Goal: Task Accomplishment & Management: Manage account settings

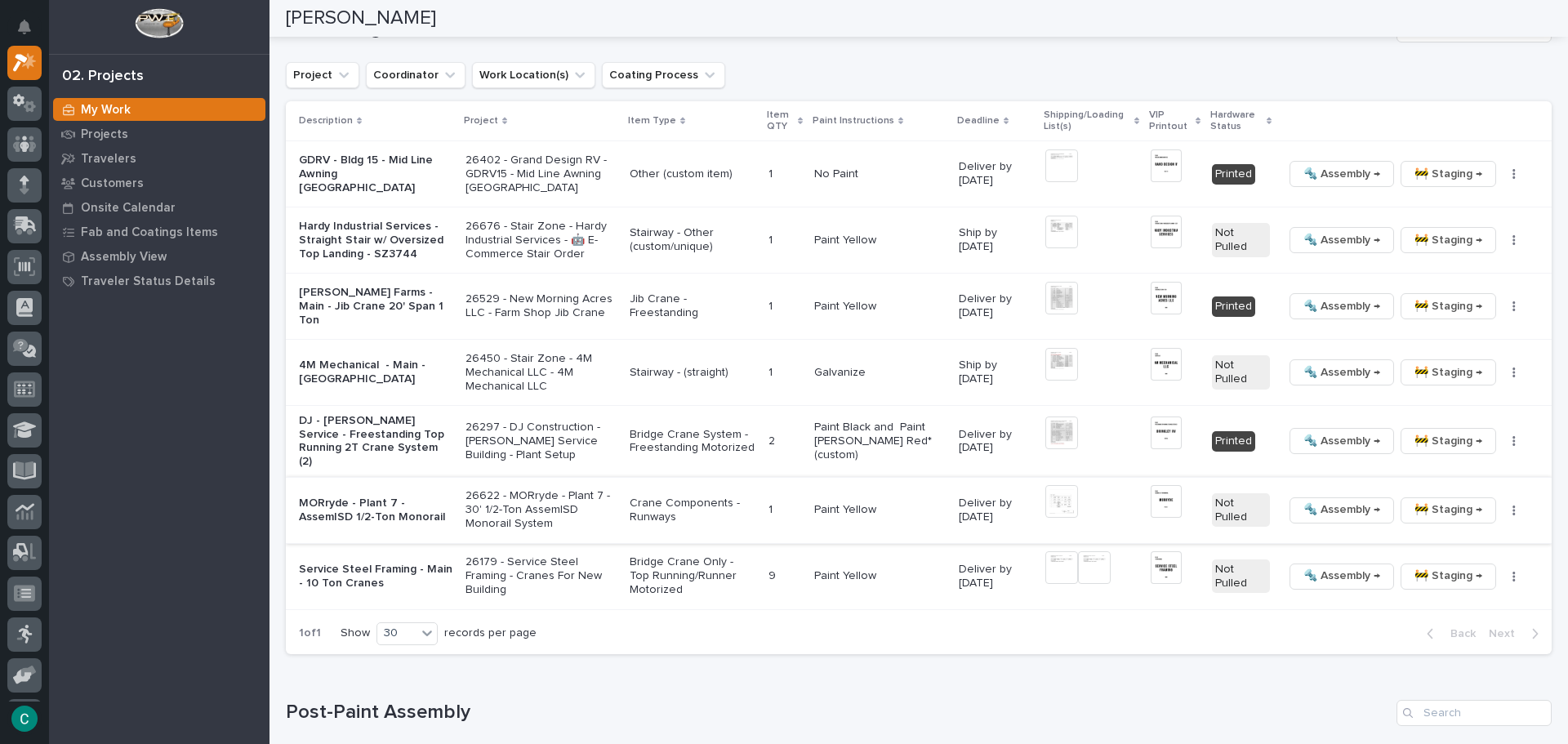
scroll to position [667, 0]
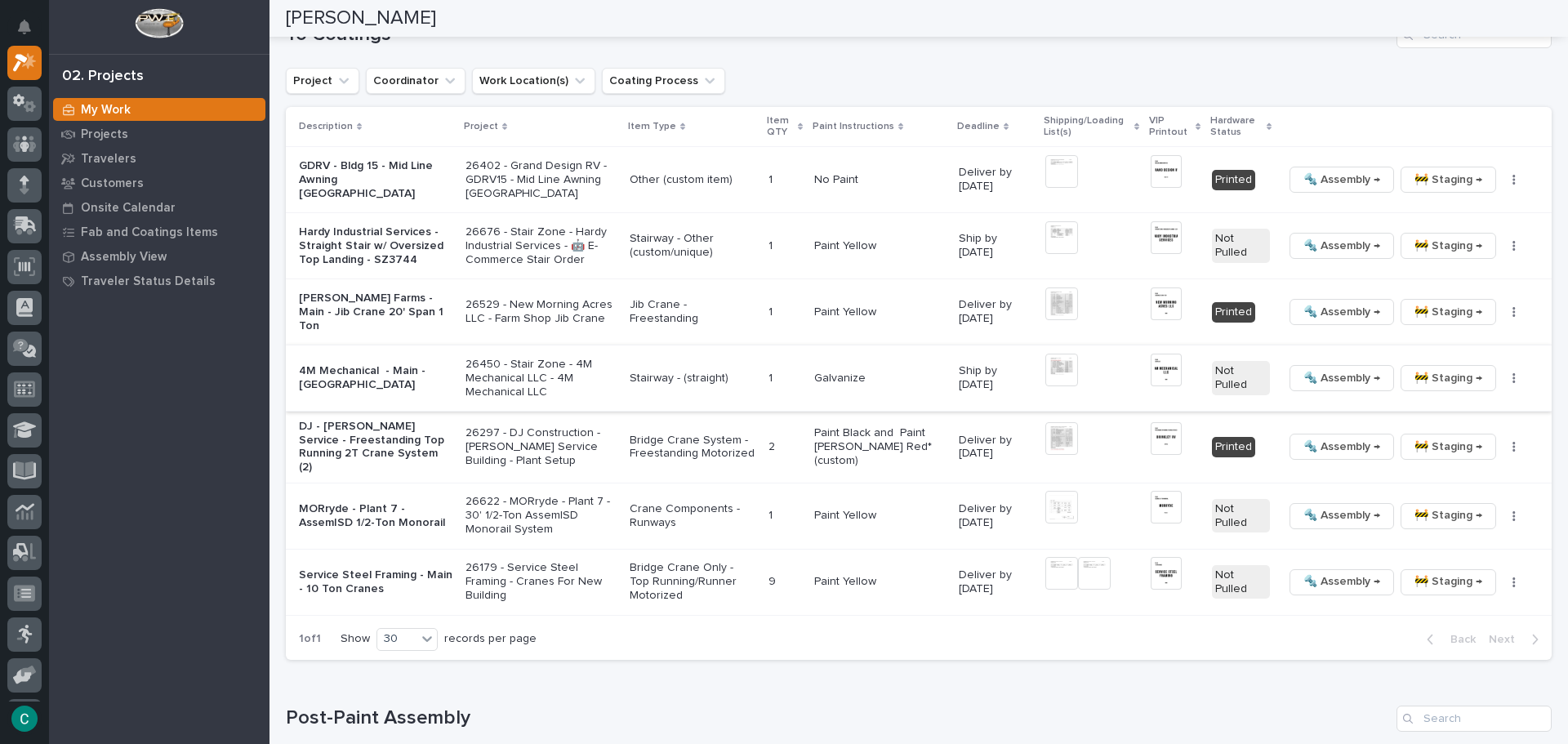
click at [1437, 368] on span "🚧 Staging →" at bounding box center [1447, 378] width 68 height 20
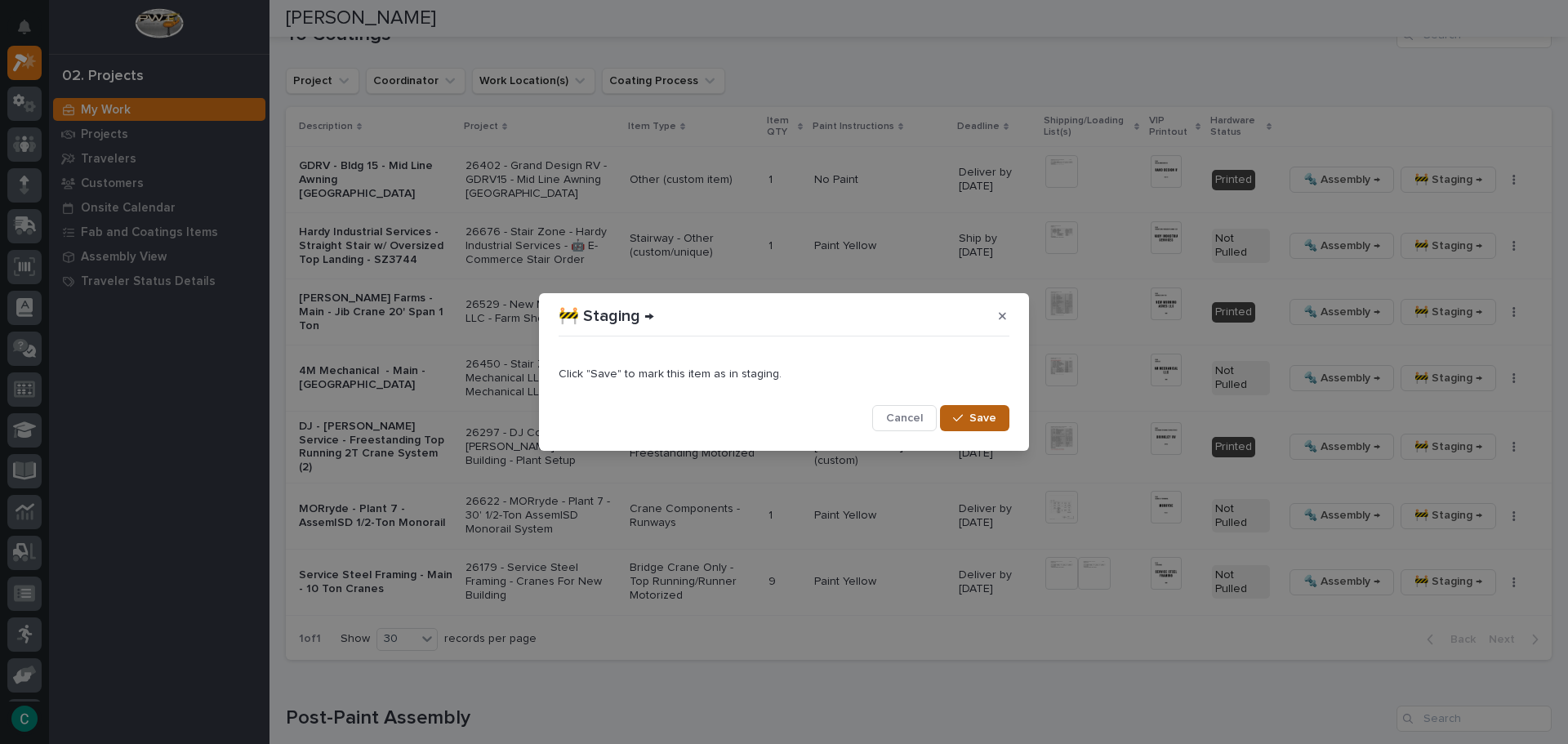
click at [995, 422] on span "Save" at bounding box center [983, 418] width 27 height 14
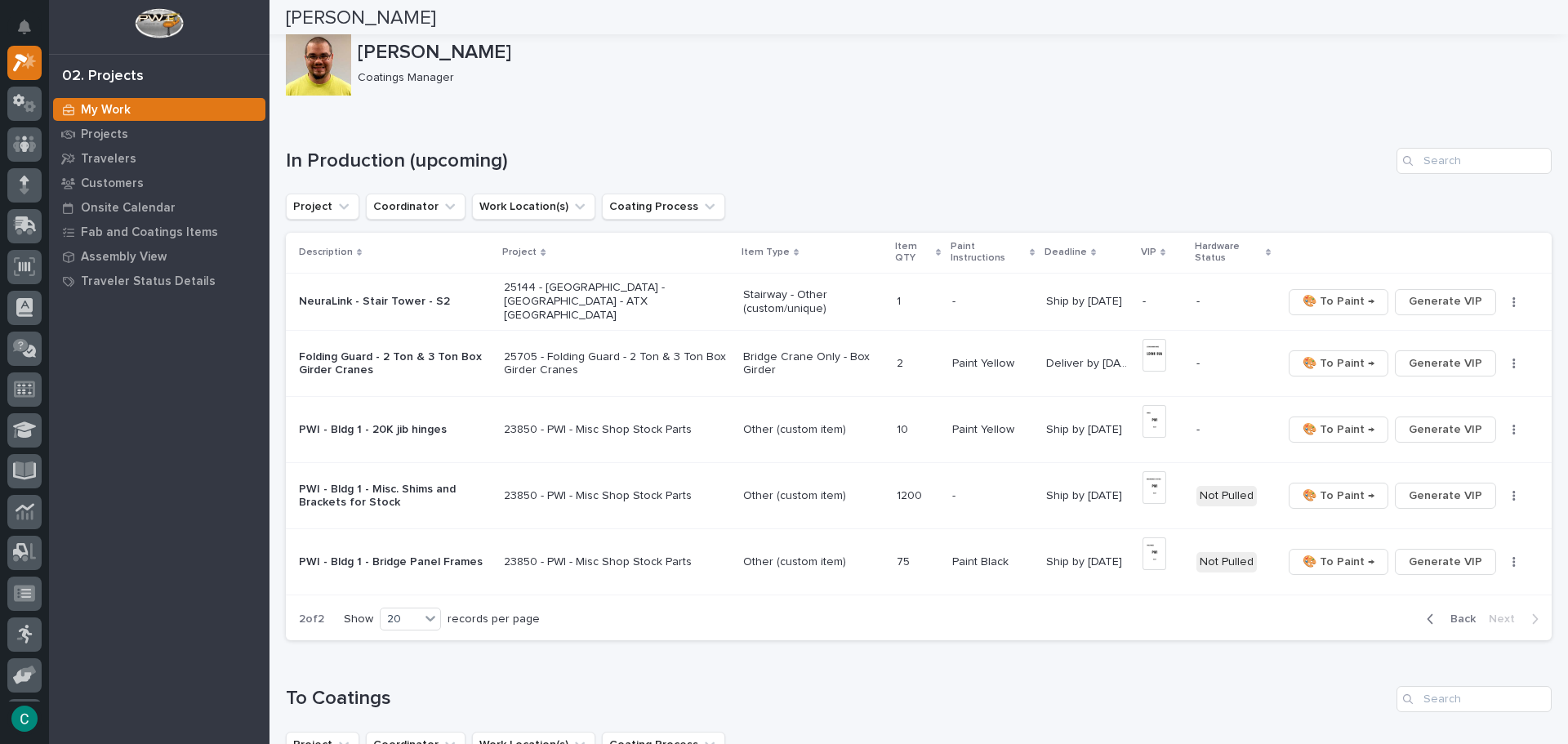
scroll to position [0, 0]
click at [1425, 298] on span "Generate VIP" at bounding box center [1446, 304] width 74 height 20
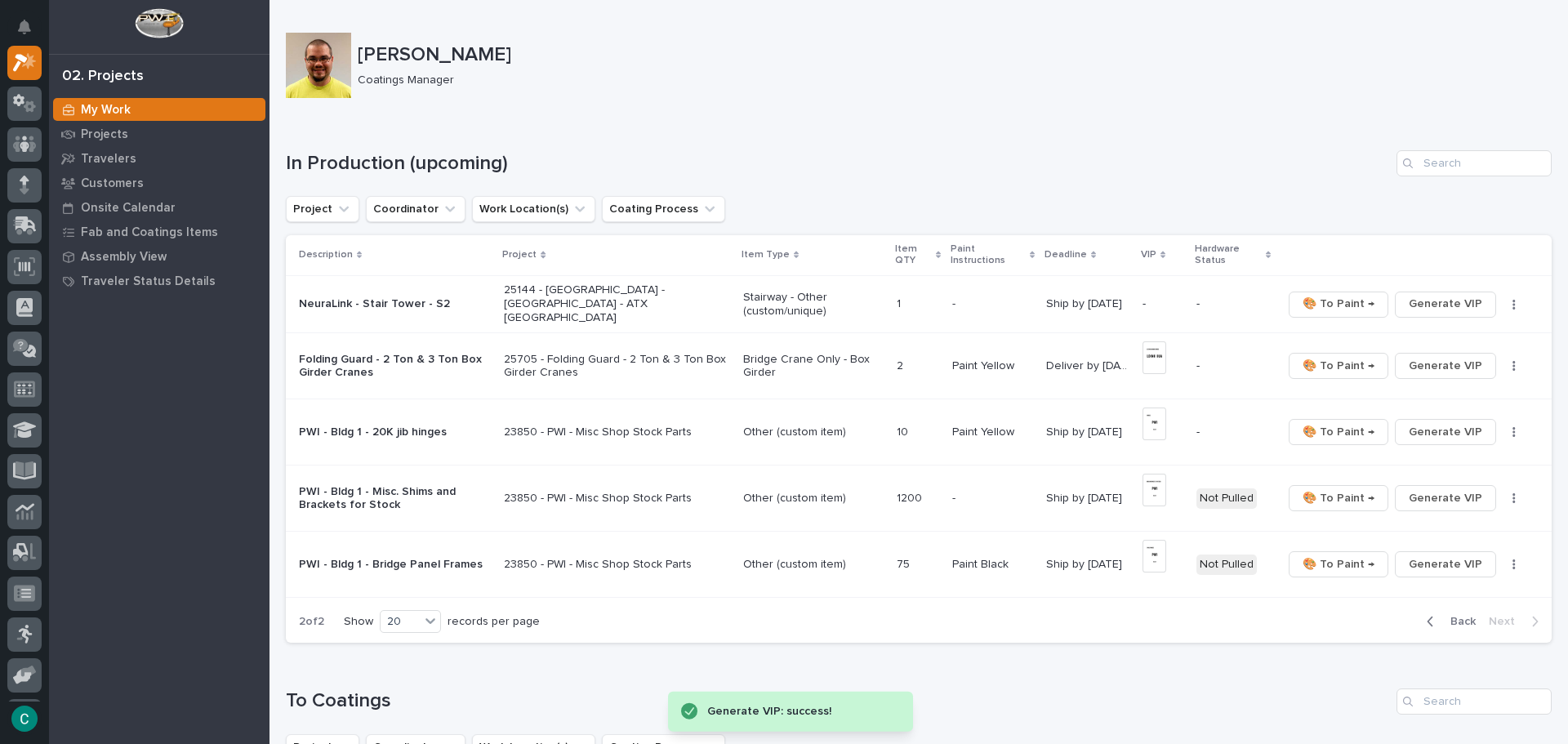
click at [808, 301] on p "Stairway - Other (custom/unique)" at bounding box center [813, 304] width 140 height 28
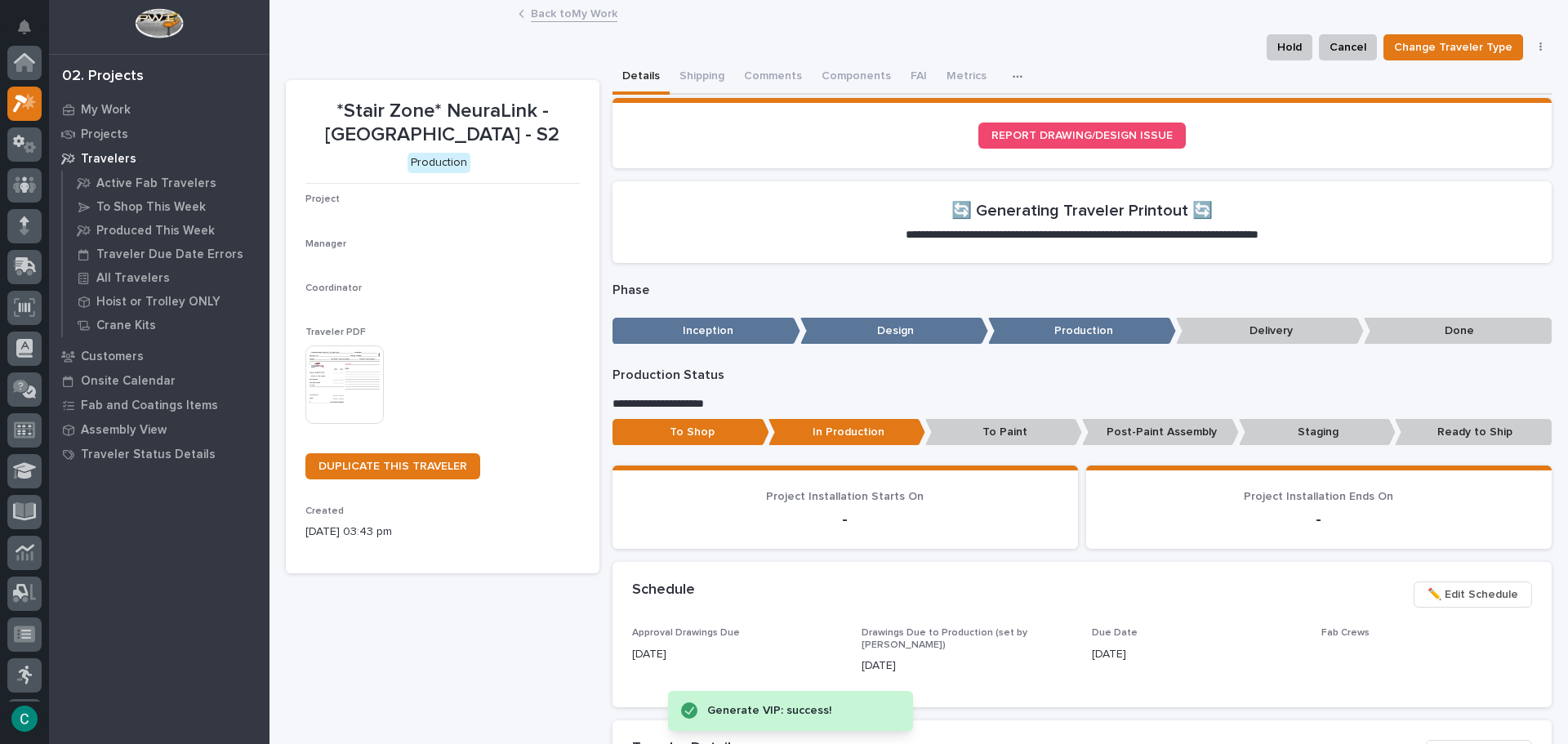
scroll to position [41, 0]
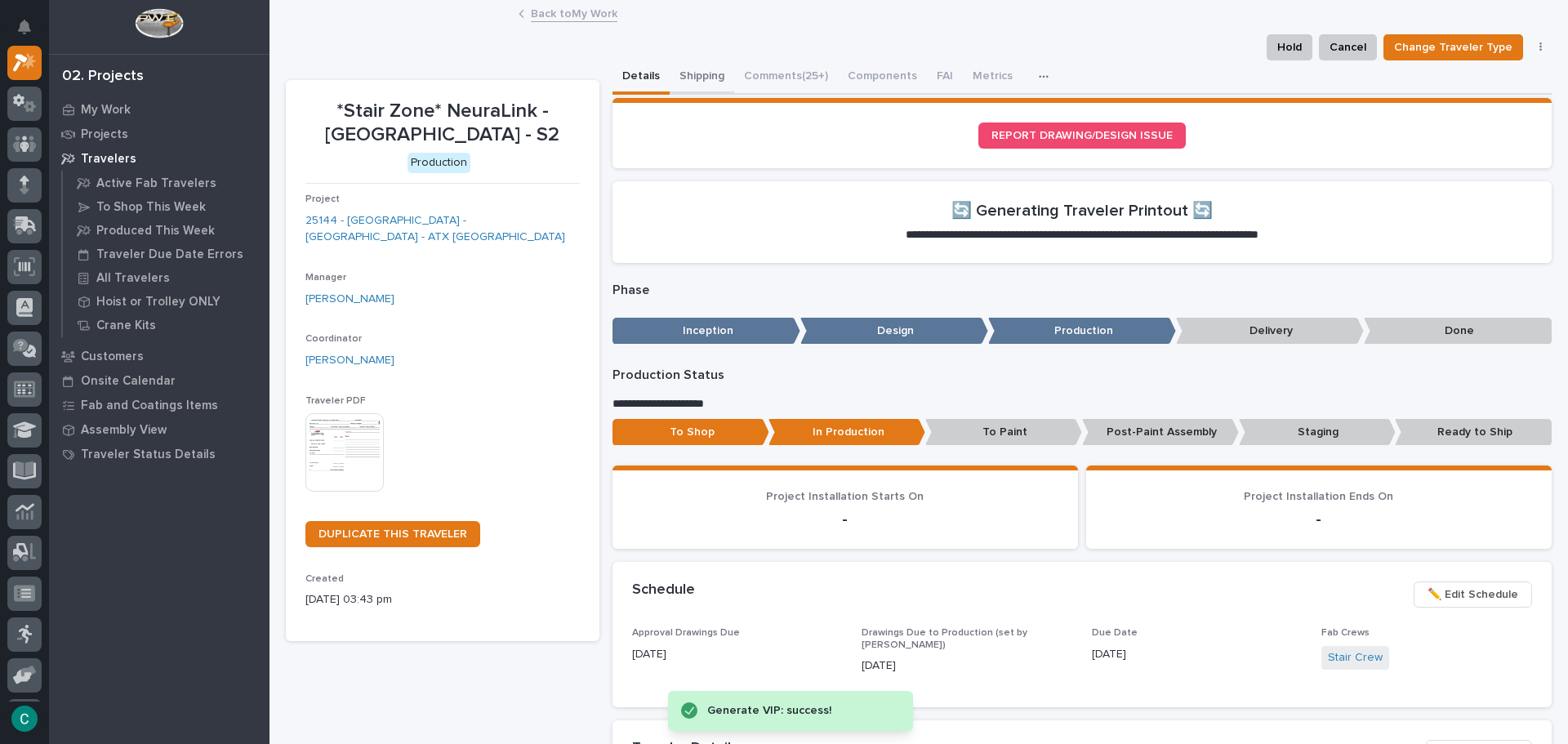
click at [689, 77] on button "Shipping" at bounding box center [702, 77] width 65 height 34
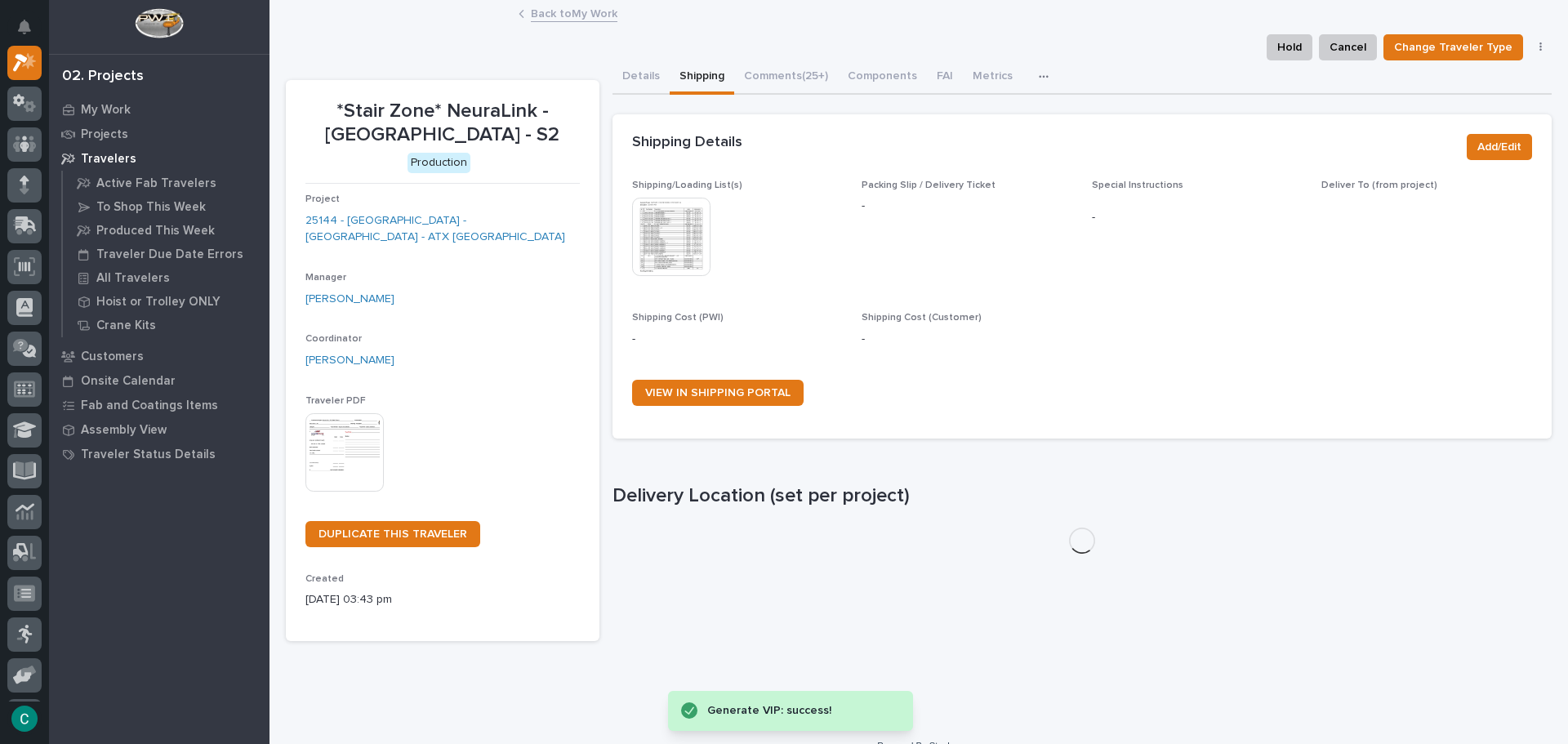
click at [683, 237] on img at bounding box center [671, 236] width 78 height 78
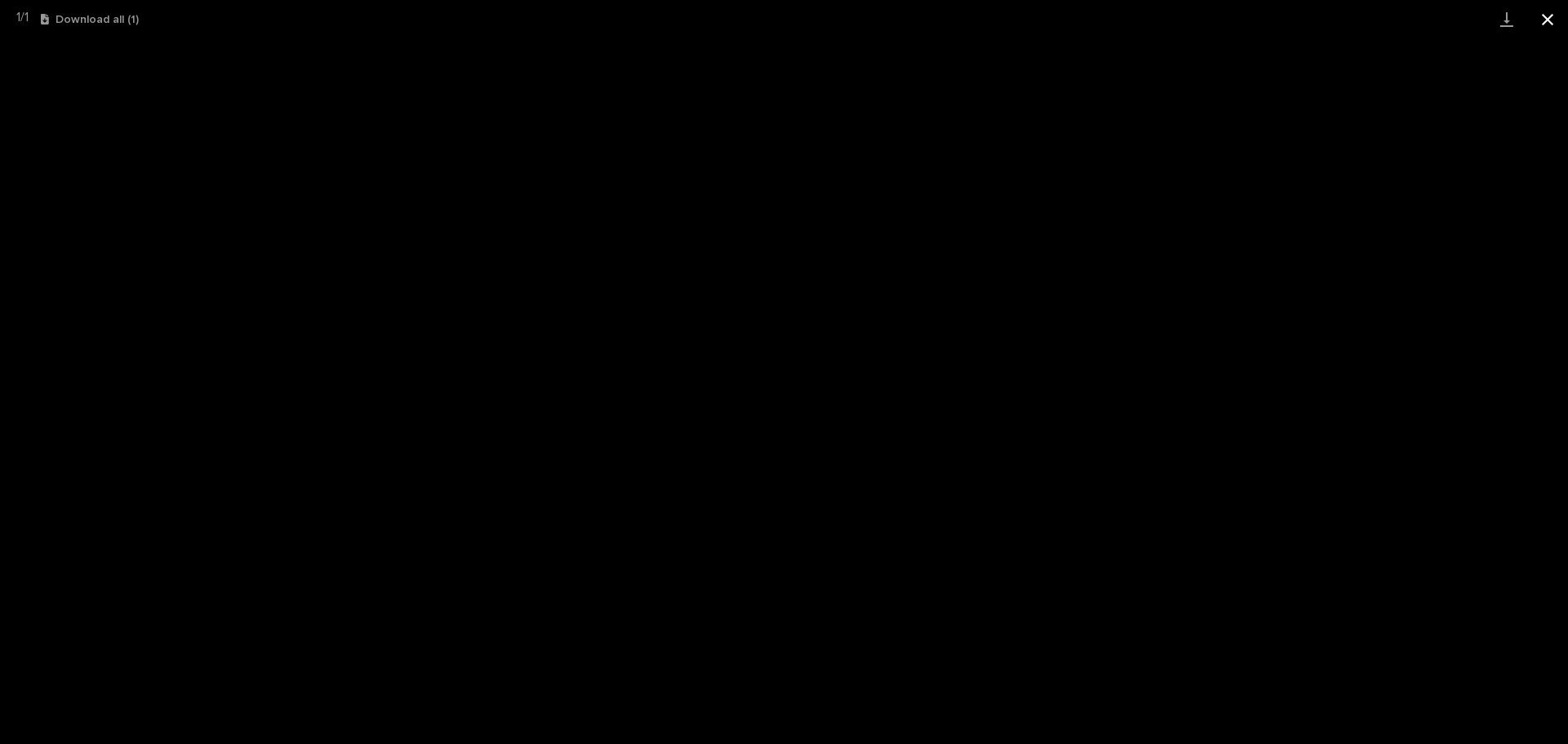
click at [1551, 14] on button "Close gallery" at bounding box center [1547, 19] width 41 height 39
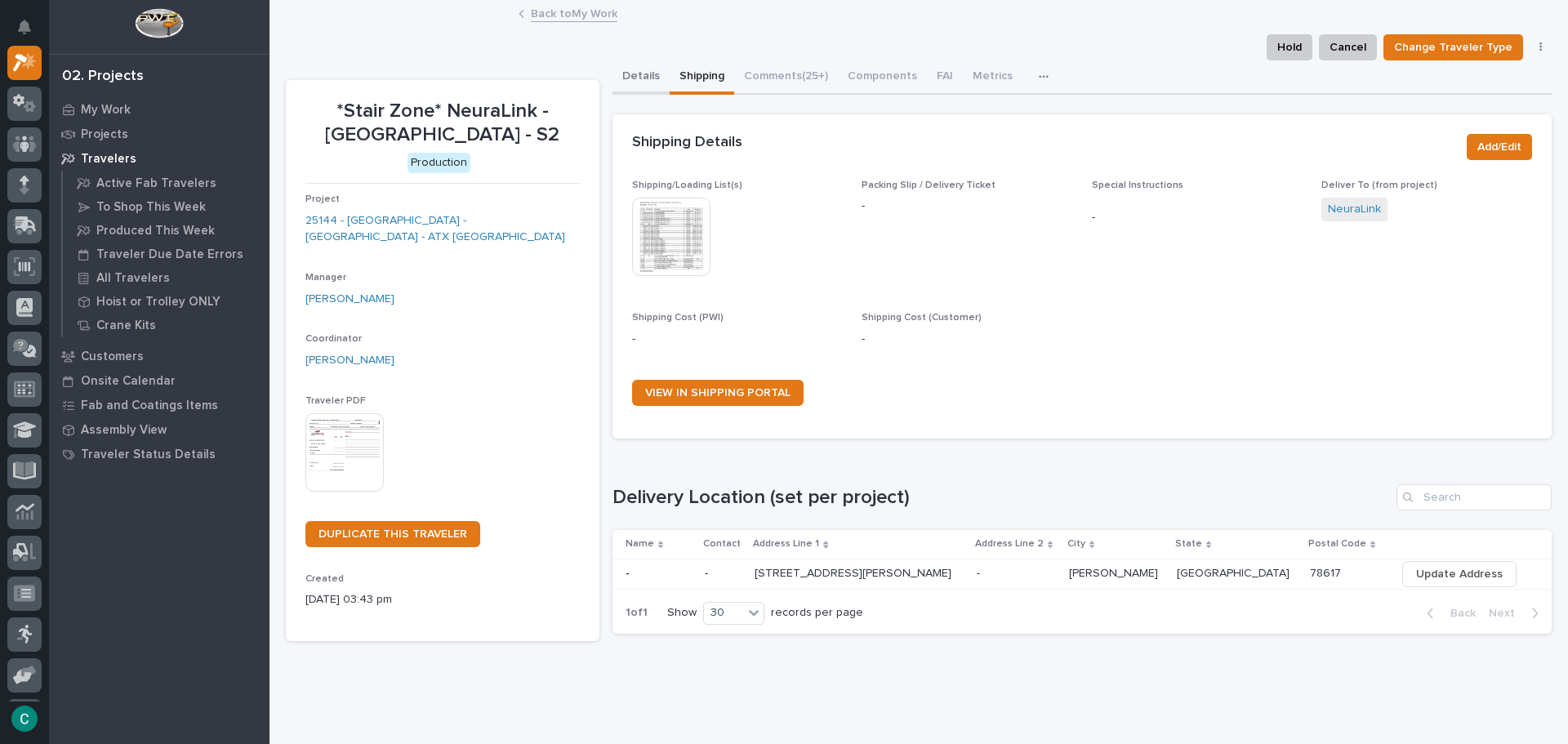
click at [641, 73] on button "Details" at bounding box center [640, 77] width 57 height 34
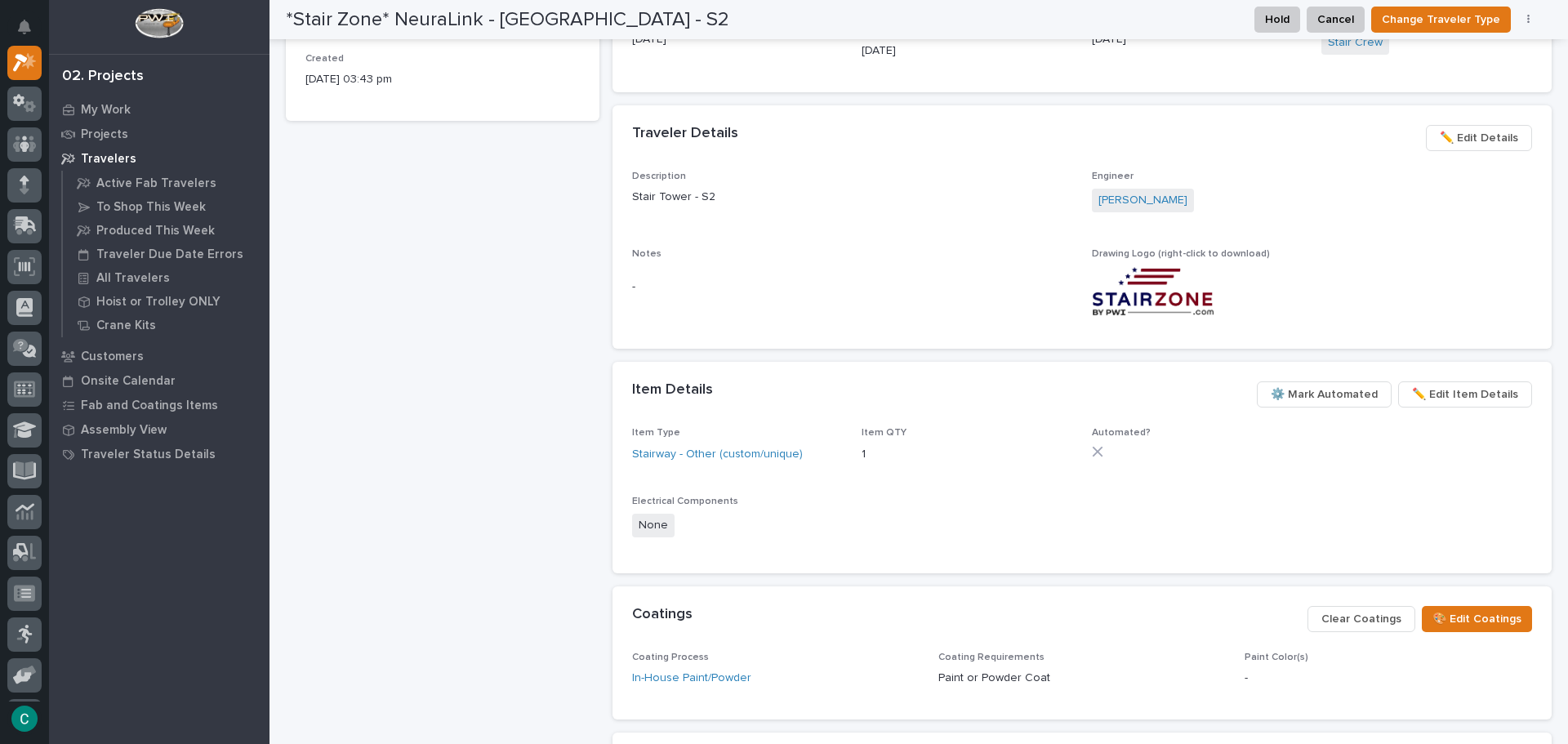
scroll to position [735, 0]
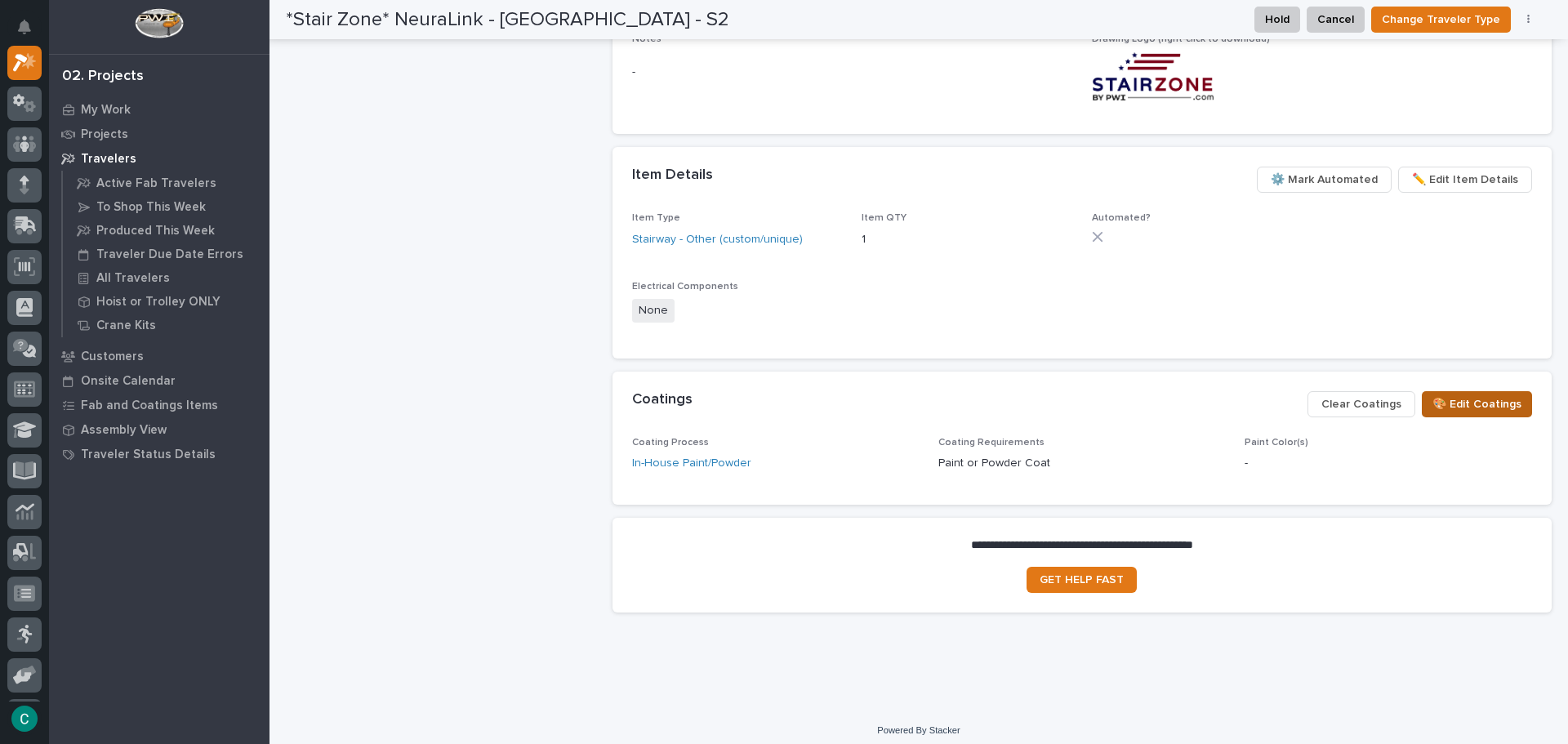
click at [1443, 405] on span "🎨 Edit Coatings" at bounding box center [1476, 404] width 89 height 20
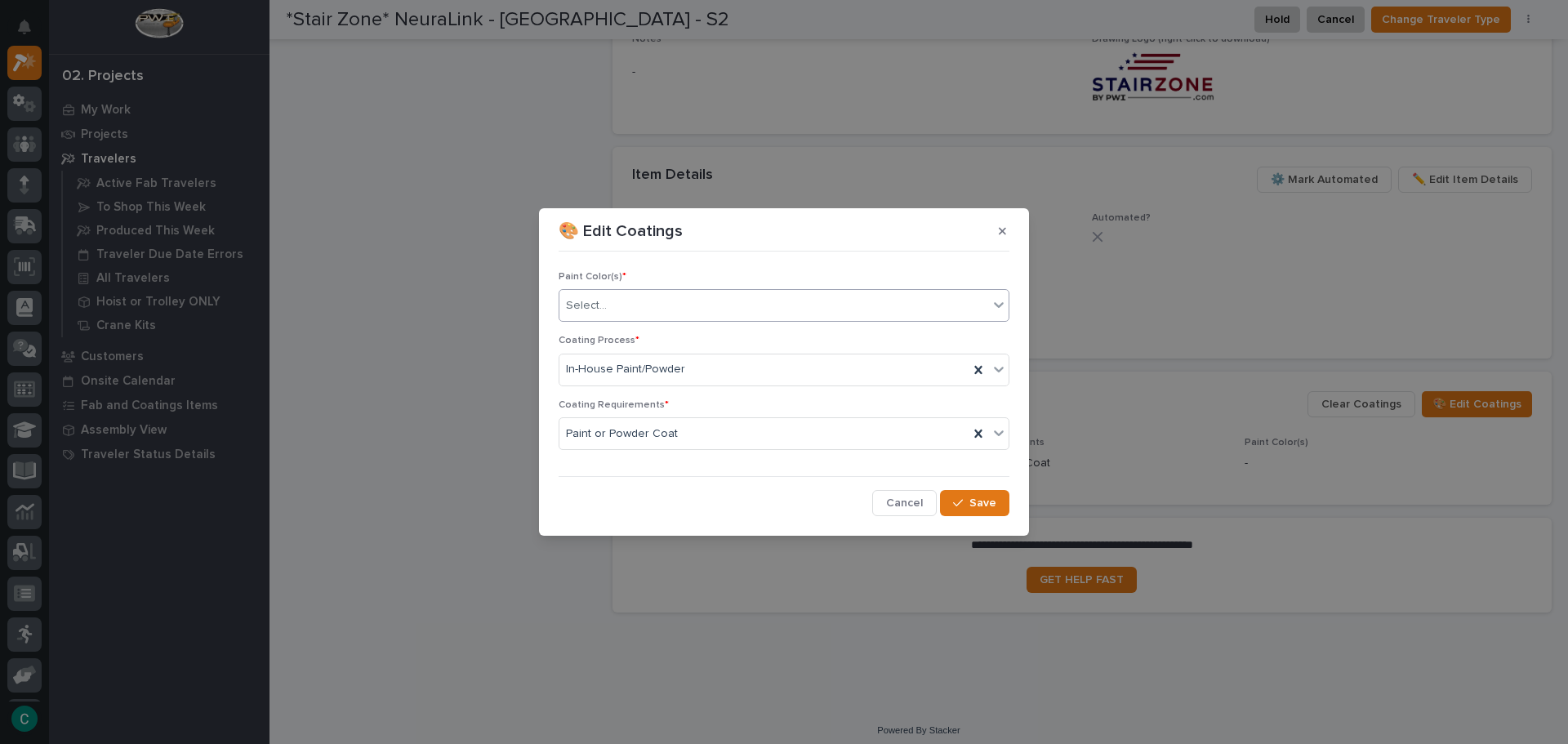
click at [782, 320] on div "Select..." at bounding box center [784, 305] width 450 height 32
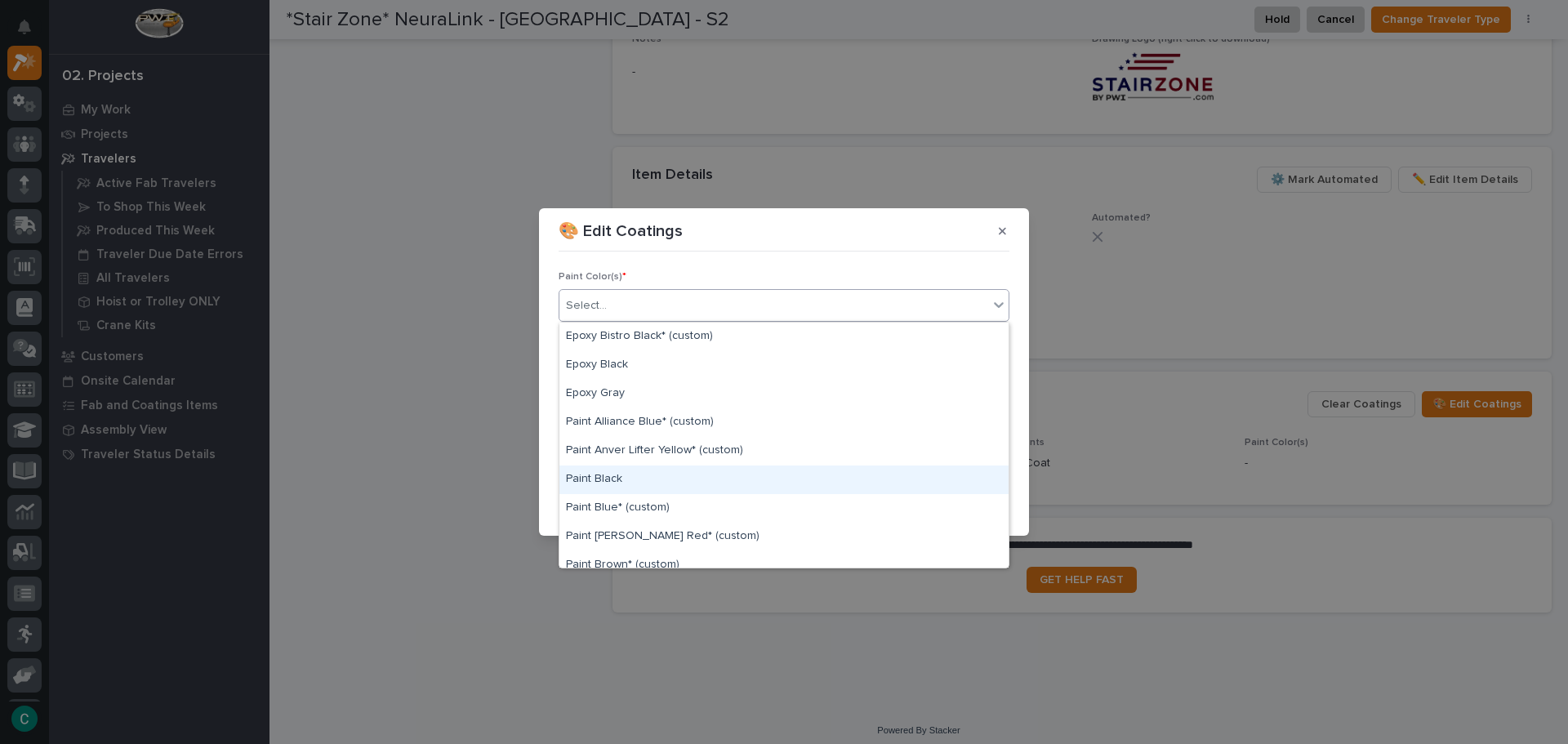
click at [744, 486] on div "Paint Black" at bounding box center [784, 480] width 449 height 29
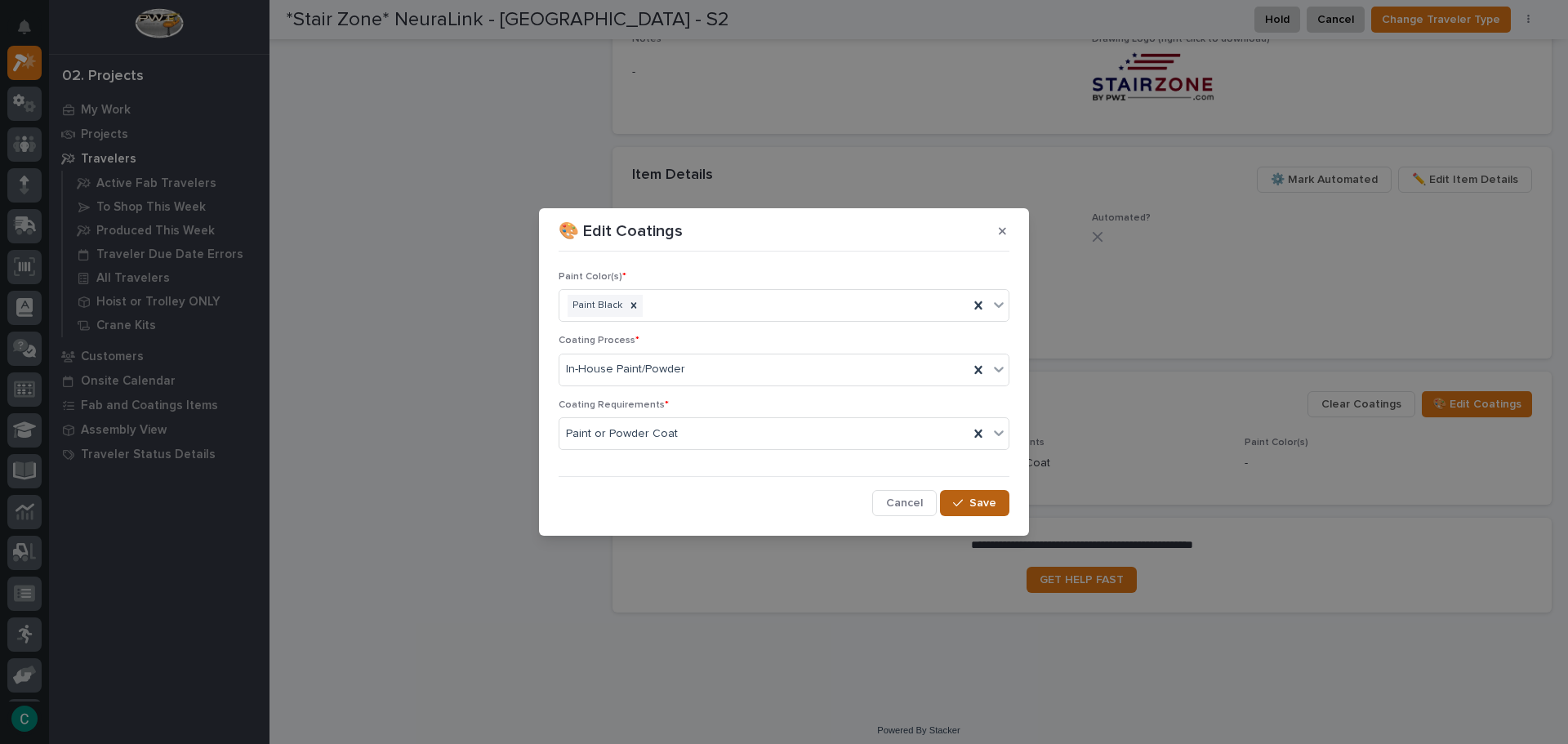
click at [995, 514] on button "Save" at bounding box center [974, 503] width 69 height 26
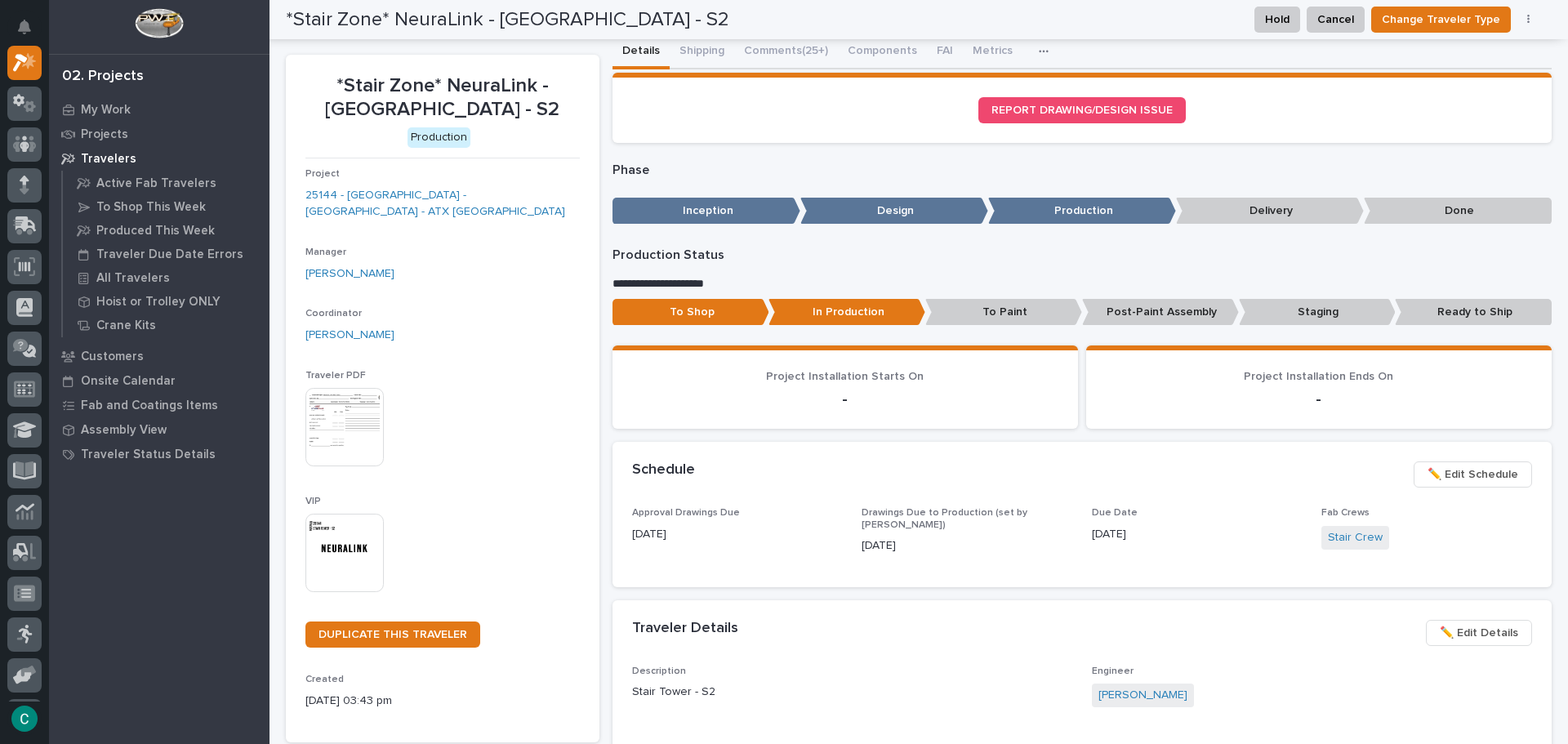
scroll to position [0, 0]
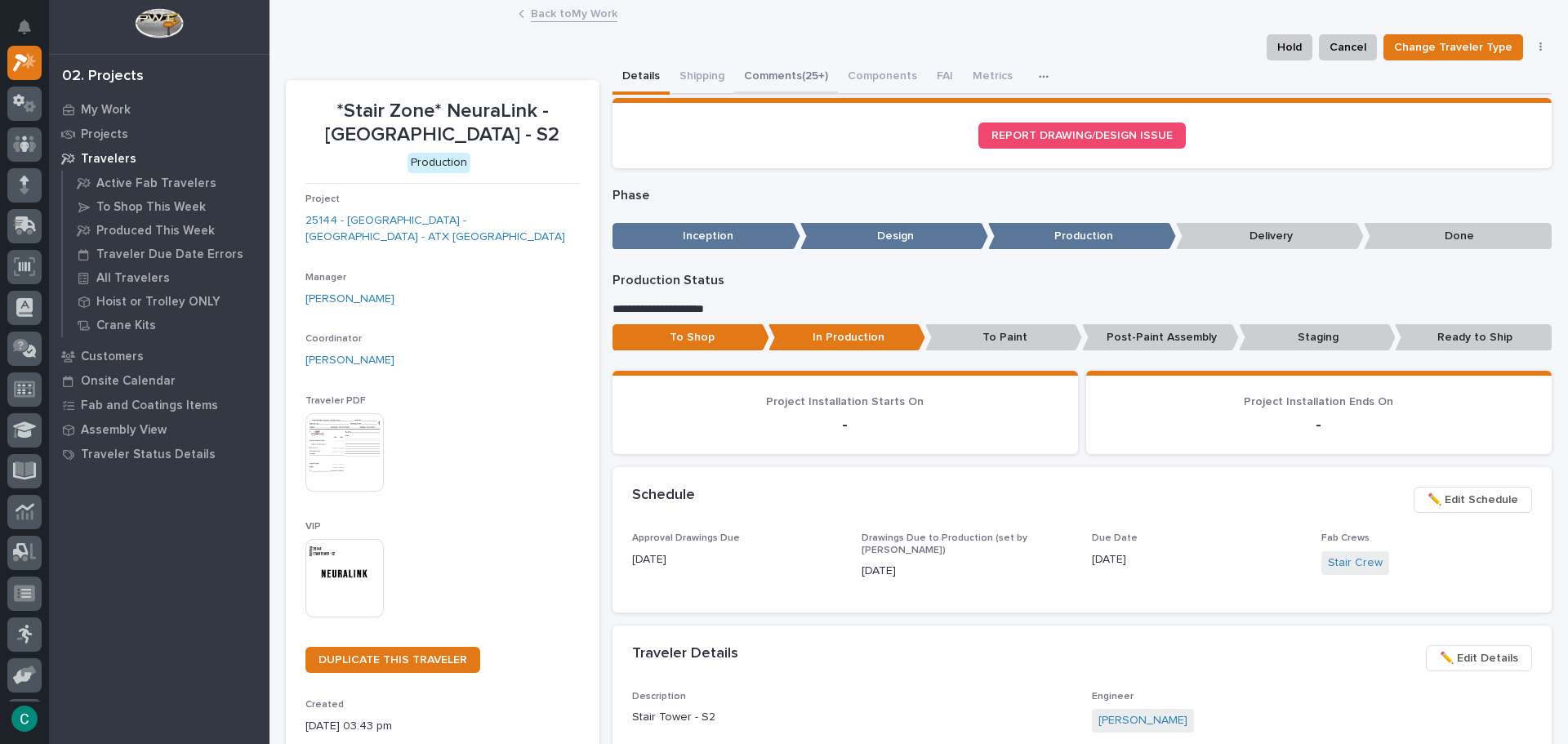
click at [765, 76] on button "Comments (25+)" at bounding box center [785, 77] width 104 height 34
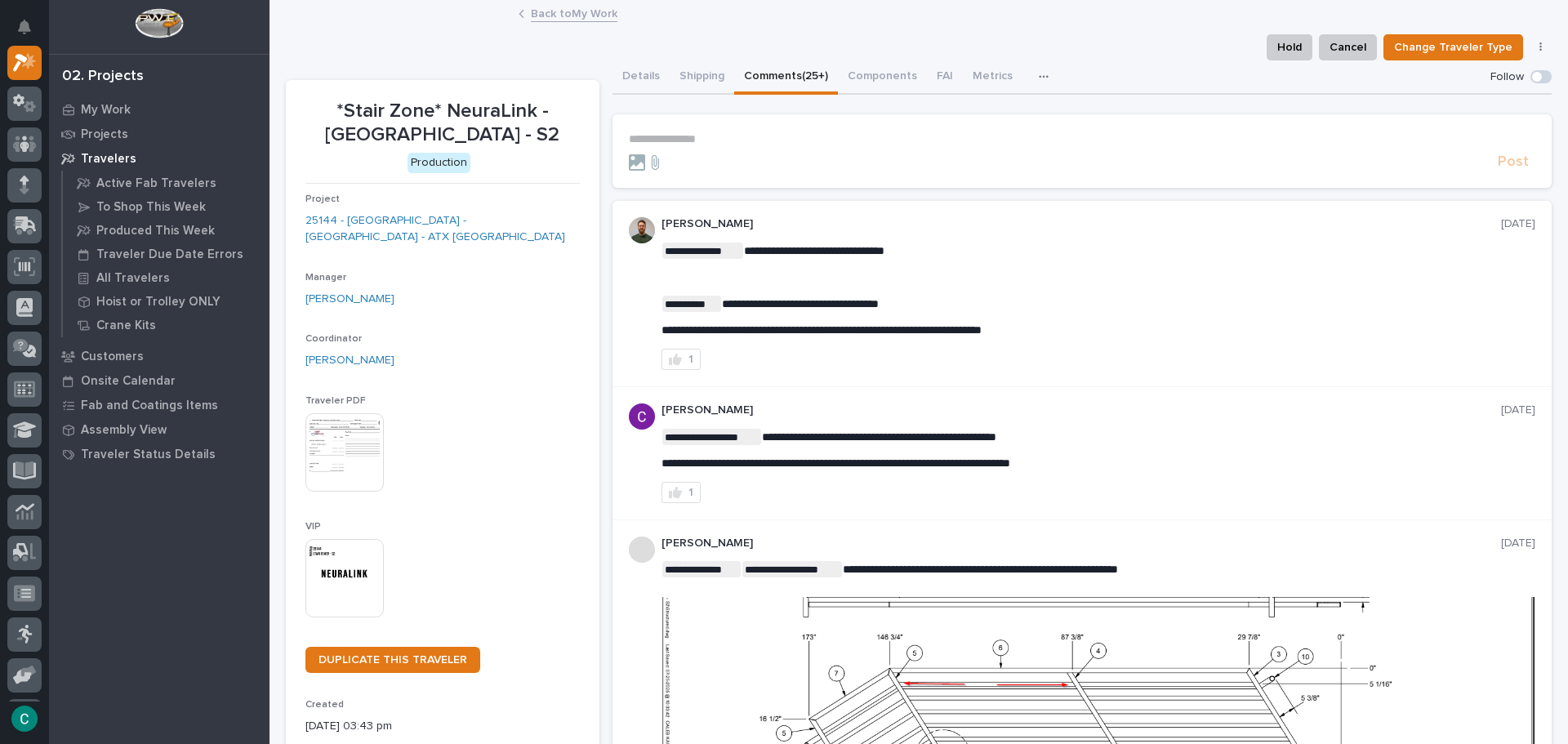
click at [597, 10] on link "Back to My Work" at bounding box center [574, 13] width 86 height 19
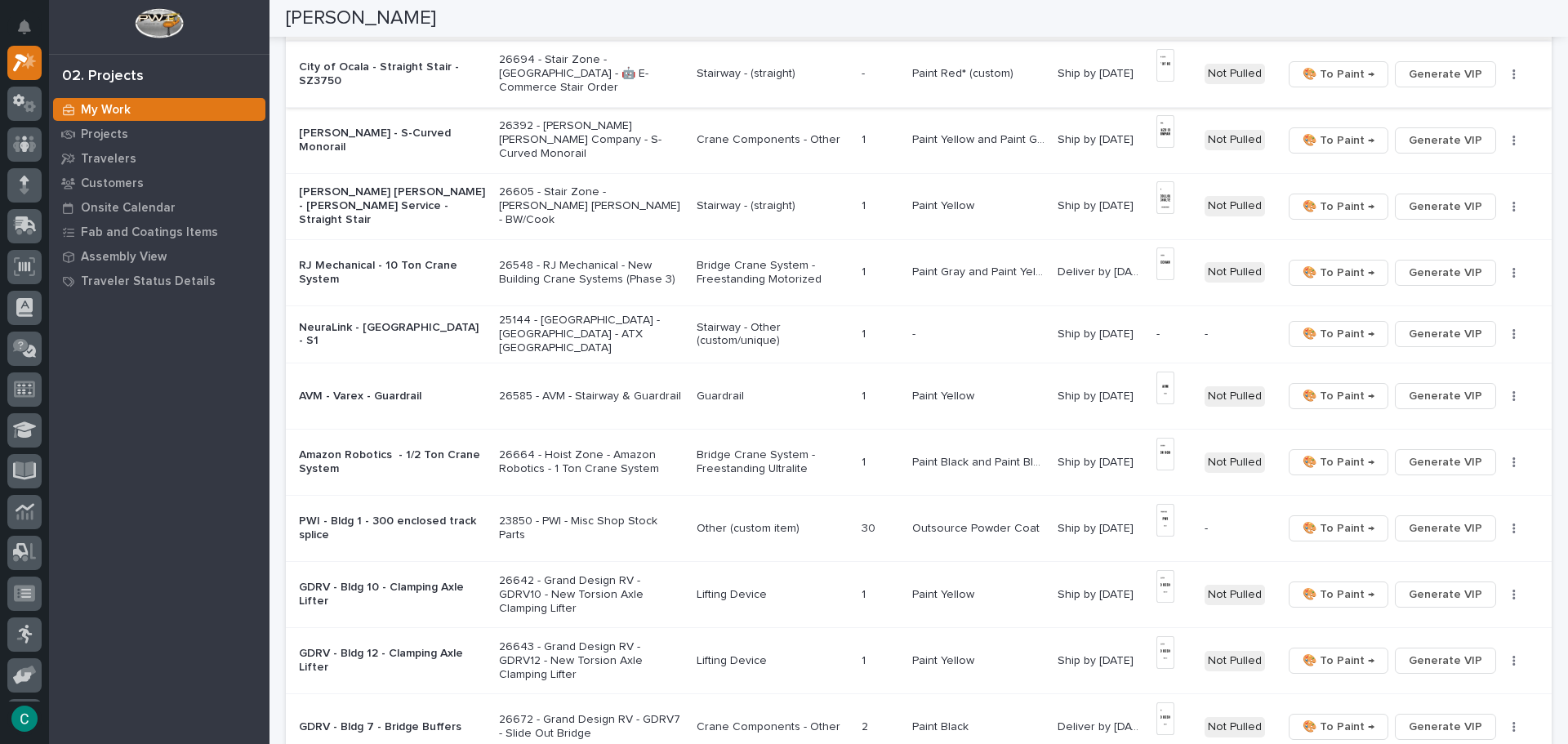
scroll to position [653, 0]
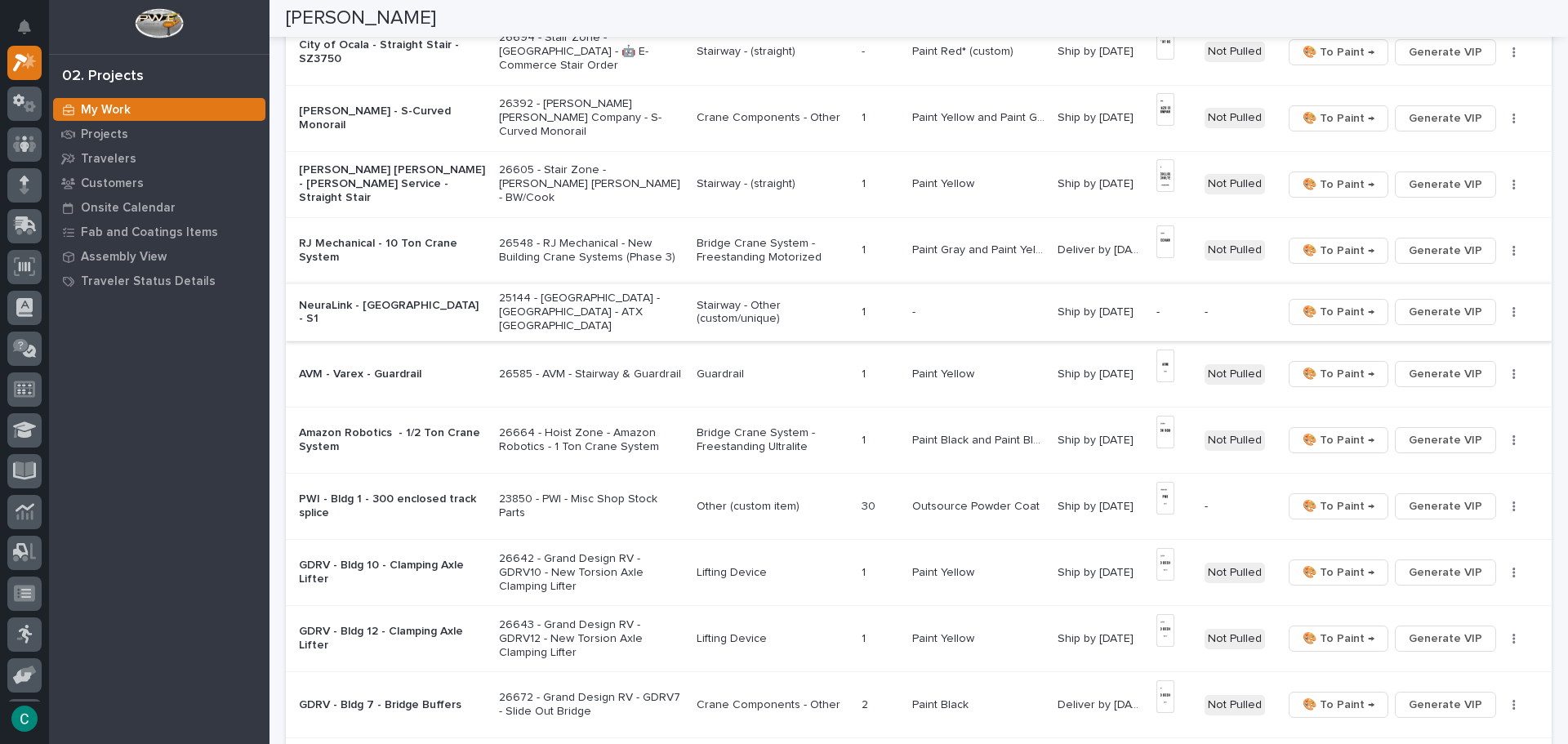
click at [1414, 305] on span "Generate VIP" at bounding box center [1446, 312] width 74 height 20
click at [748, 299] on p "Stairway - Other (custom/unique)" at bounding box center [772, 313] width 152 height 28
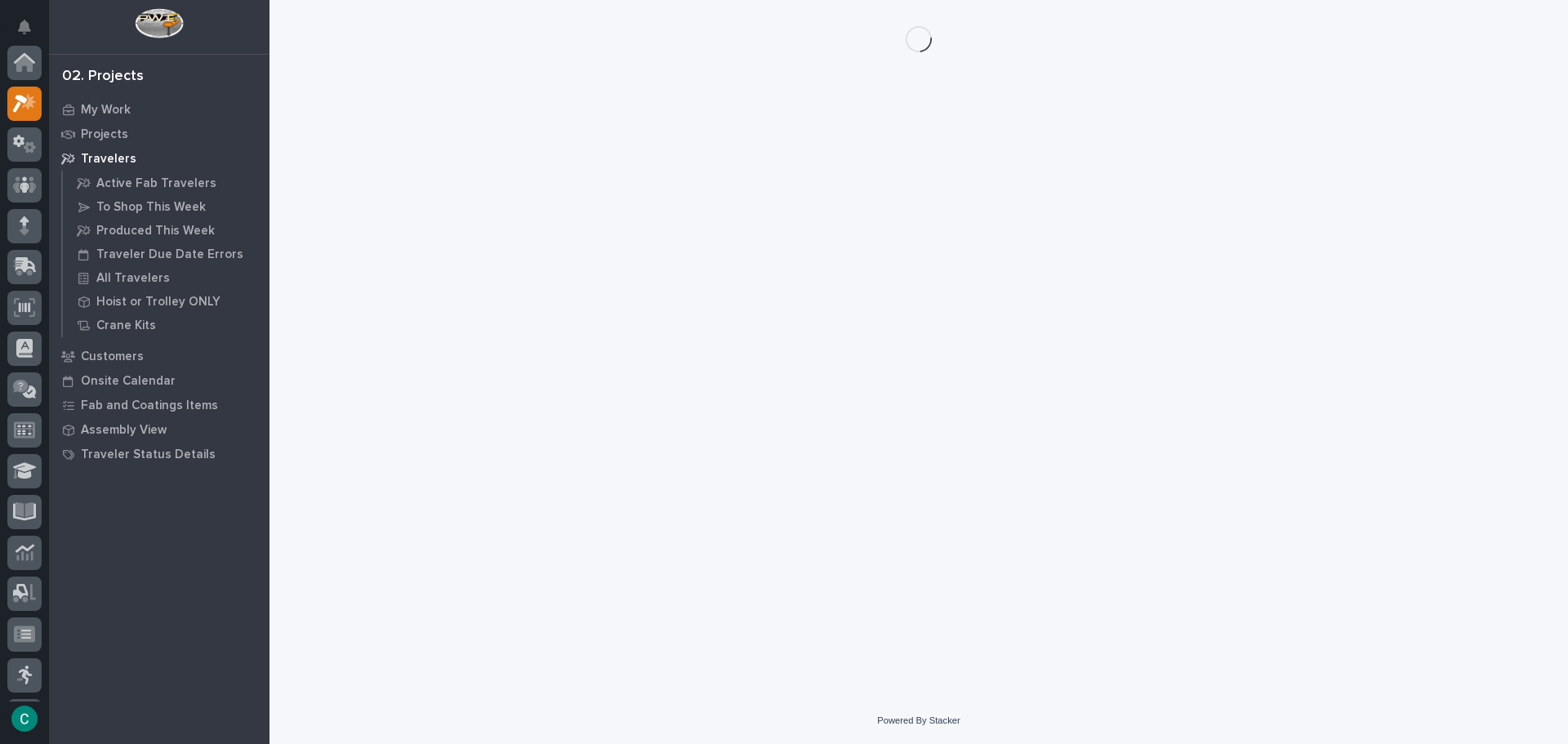
scroll to position [41, 0]
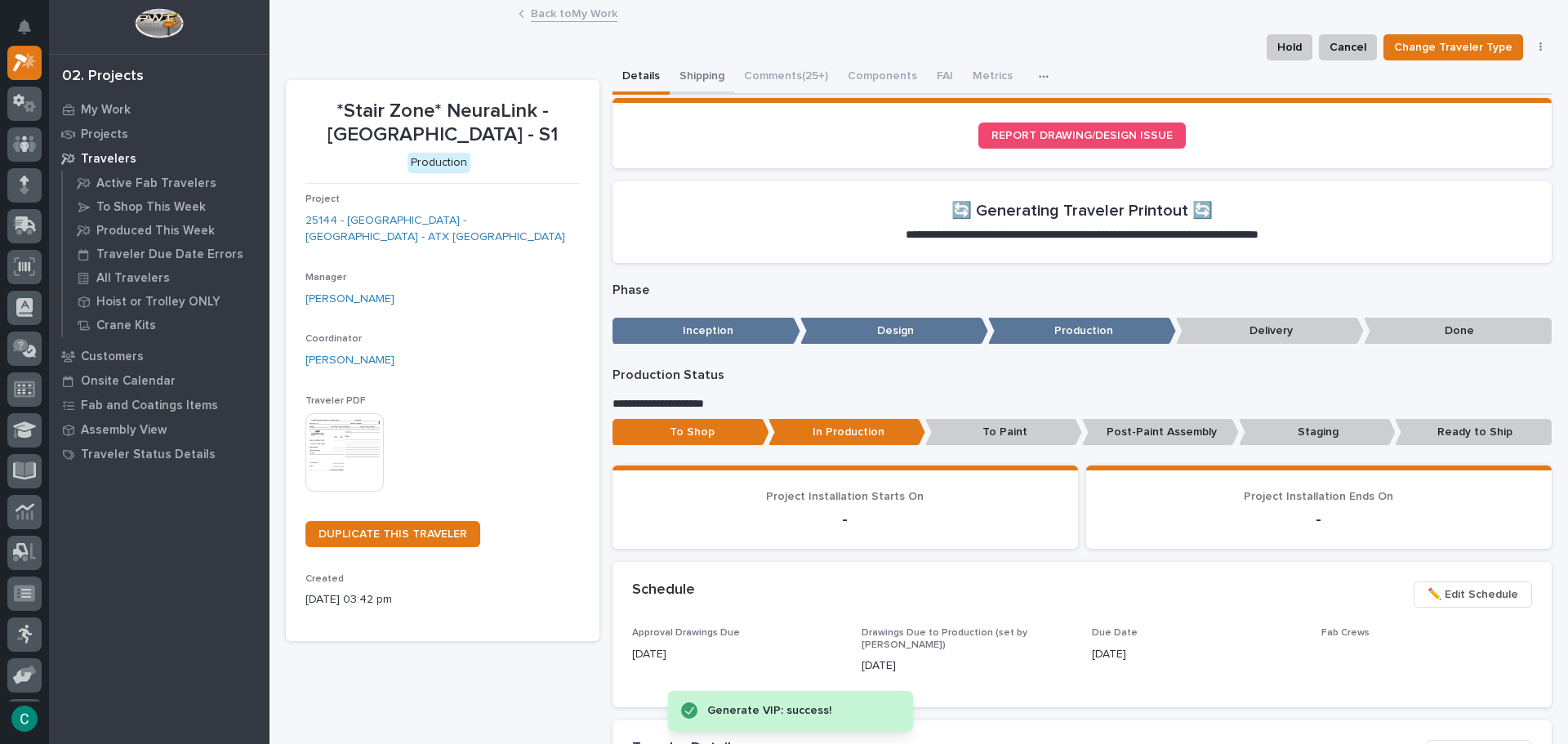
click at [704, 81] on button "Shipping" at bounding box center [702, 77] width 65 height 34
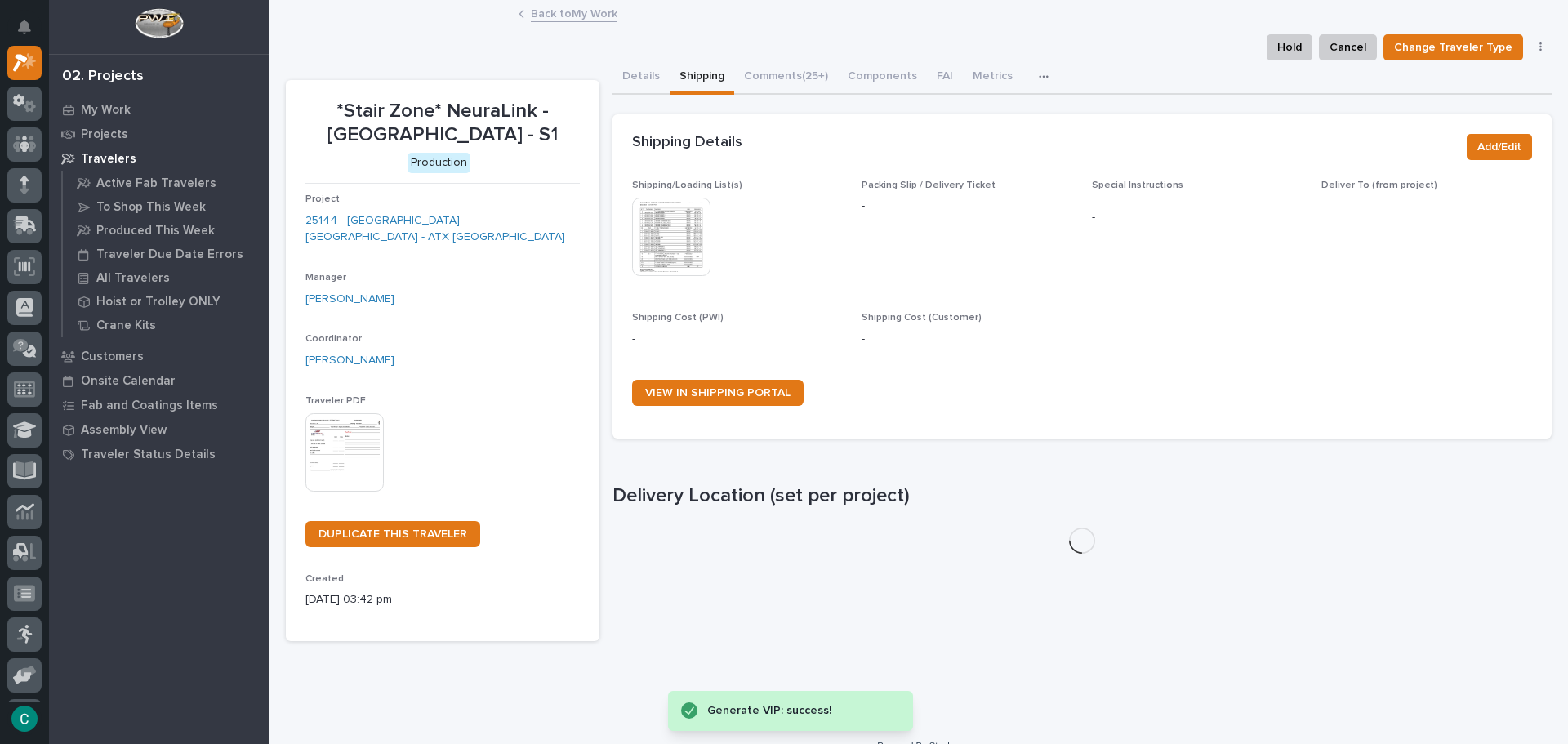
click at [675, 248] on img at bounding box center [671, 236] width 78 height 78
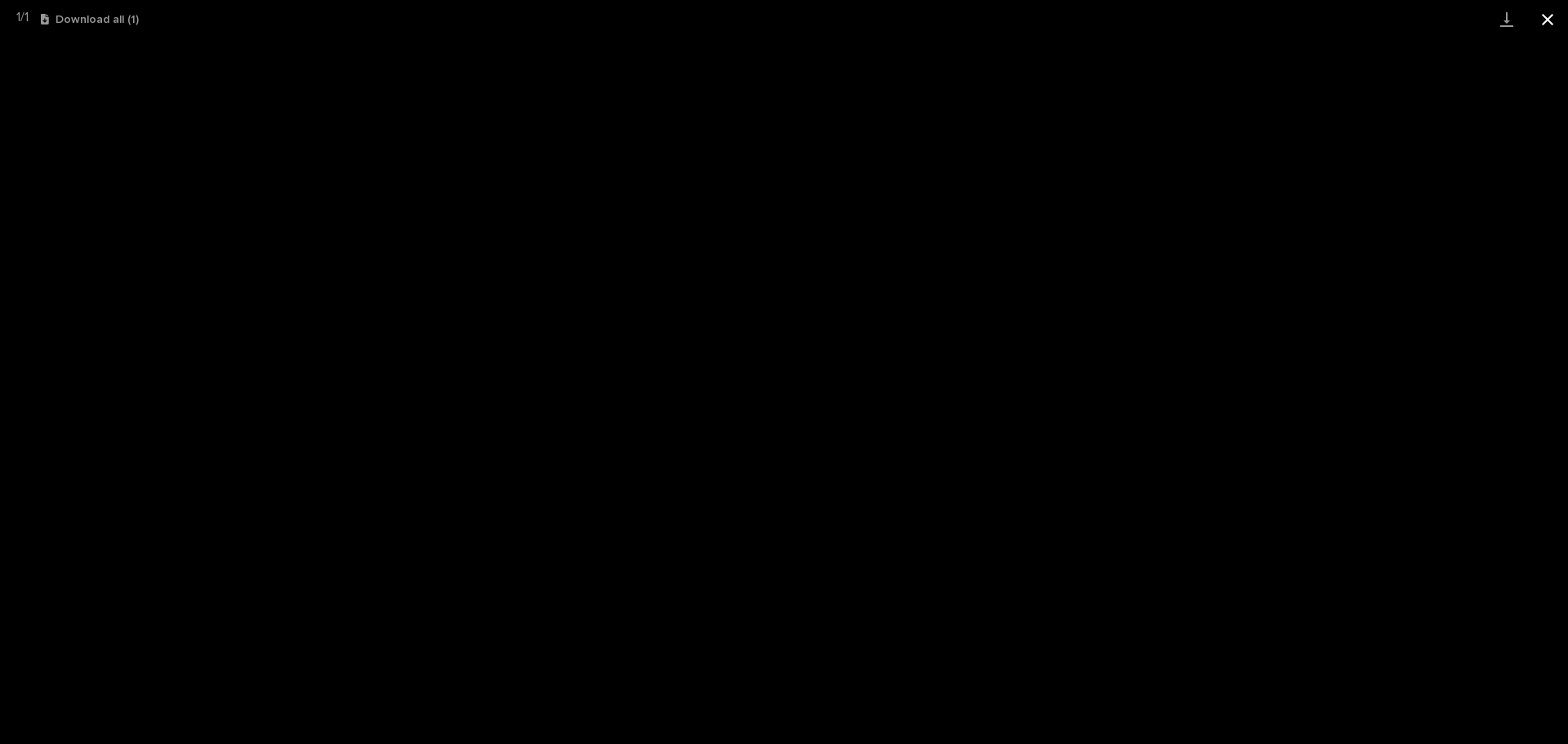
click at [1546, 16] on button "Close gallery" at bounding box center [1547, 19] width 41 height 39
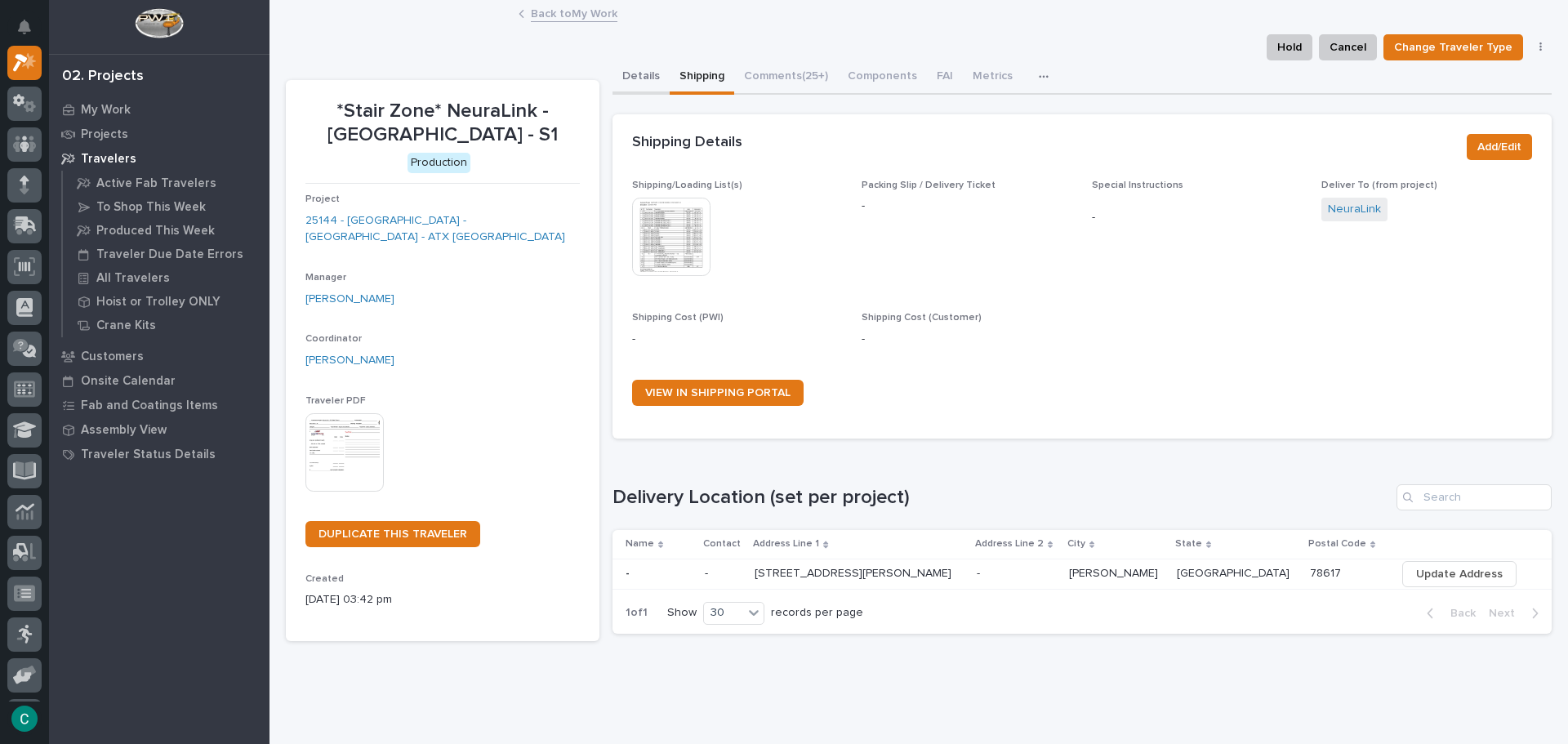
click at [640, 74] on button "Details" at bounding box center [640, 77] width 57 height 34
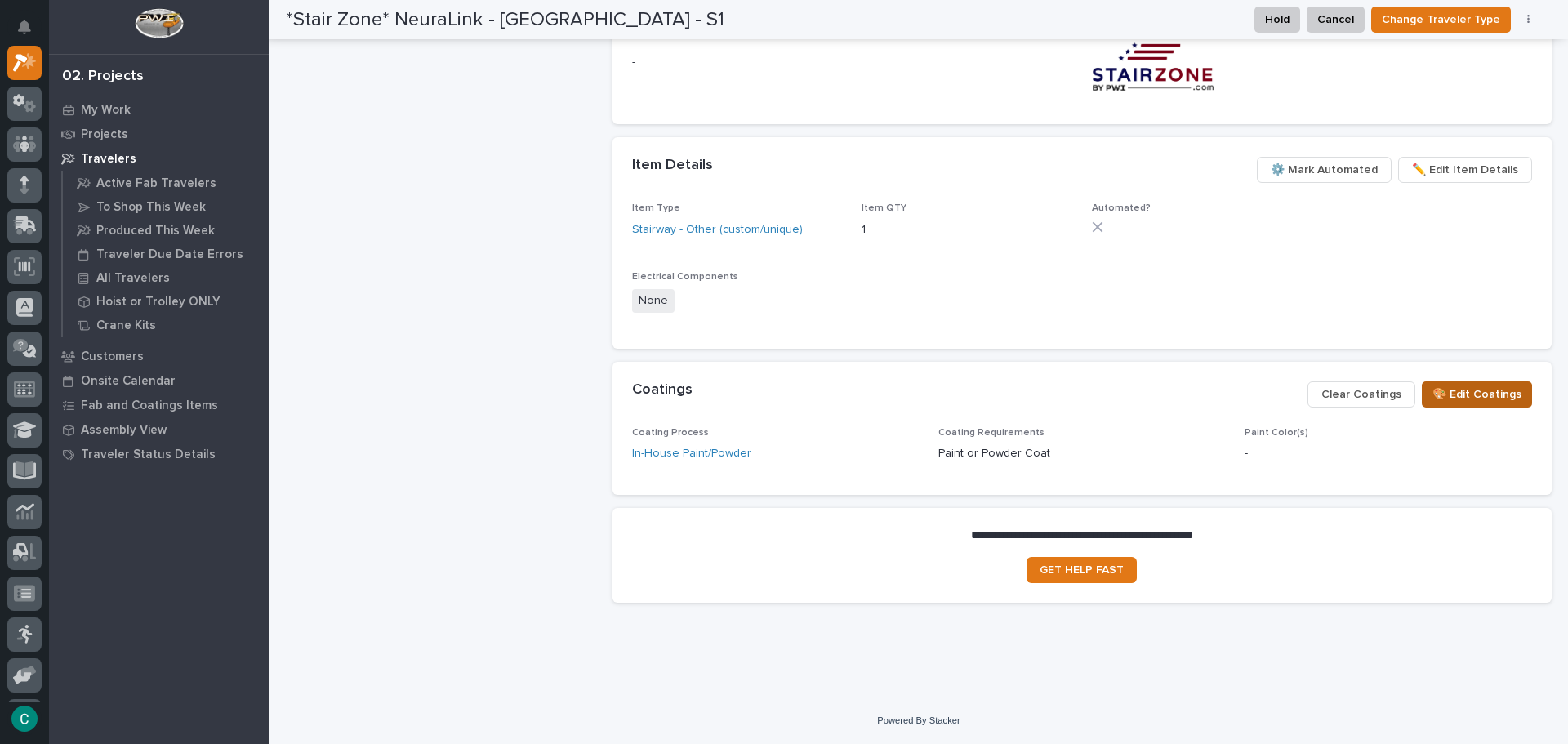
scroll to position [742, 0]
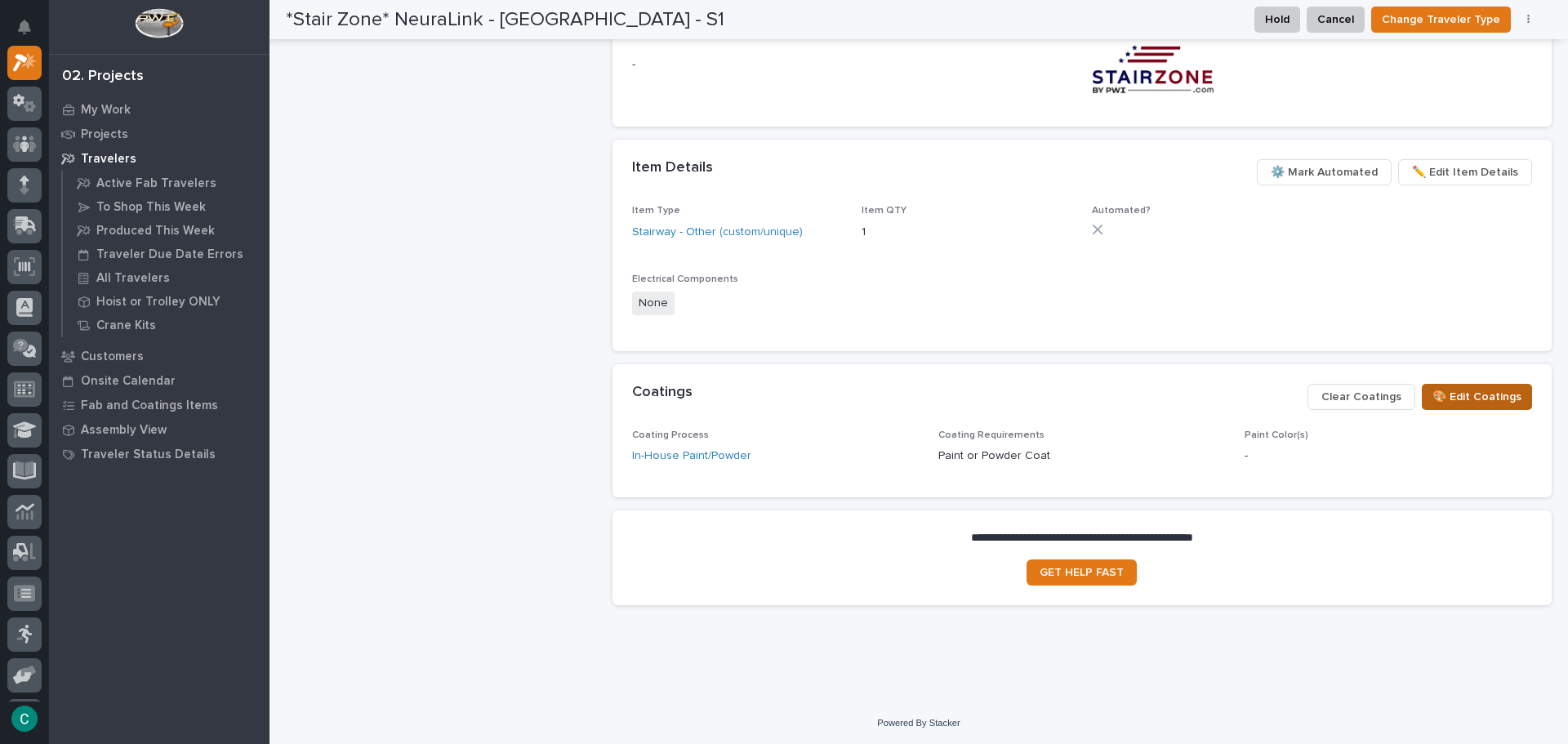
click at [1465, 389] on span "🎨 Edit Coatings" at bounding box center [1476, 397] width 89 height 20
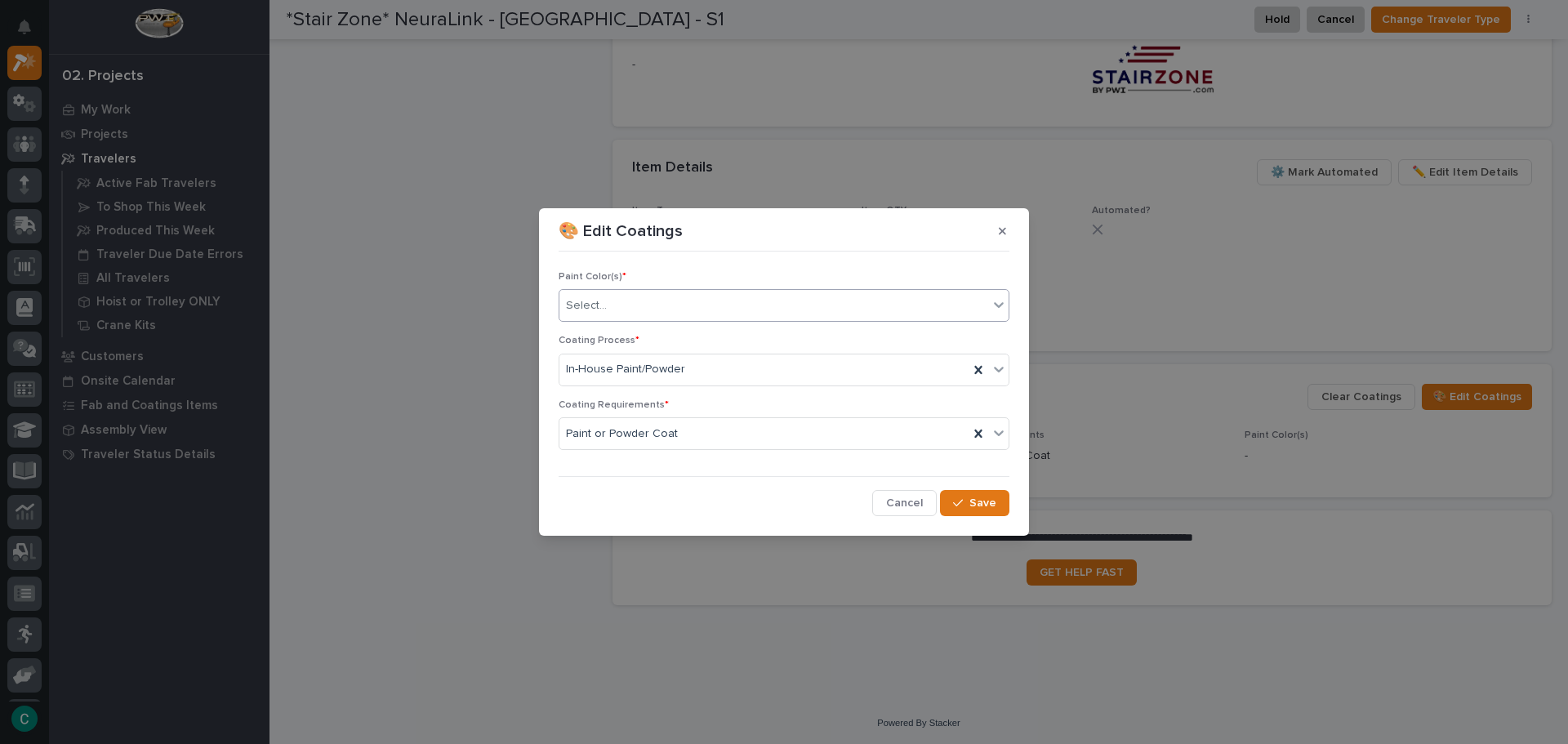
click at [611, 309] on div "Select..." at bounding box center [774, 306] width 429 height 27
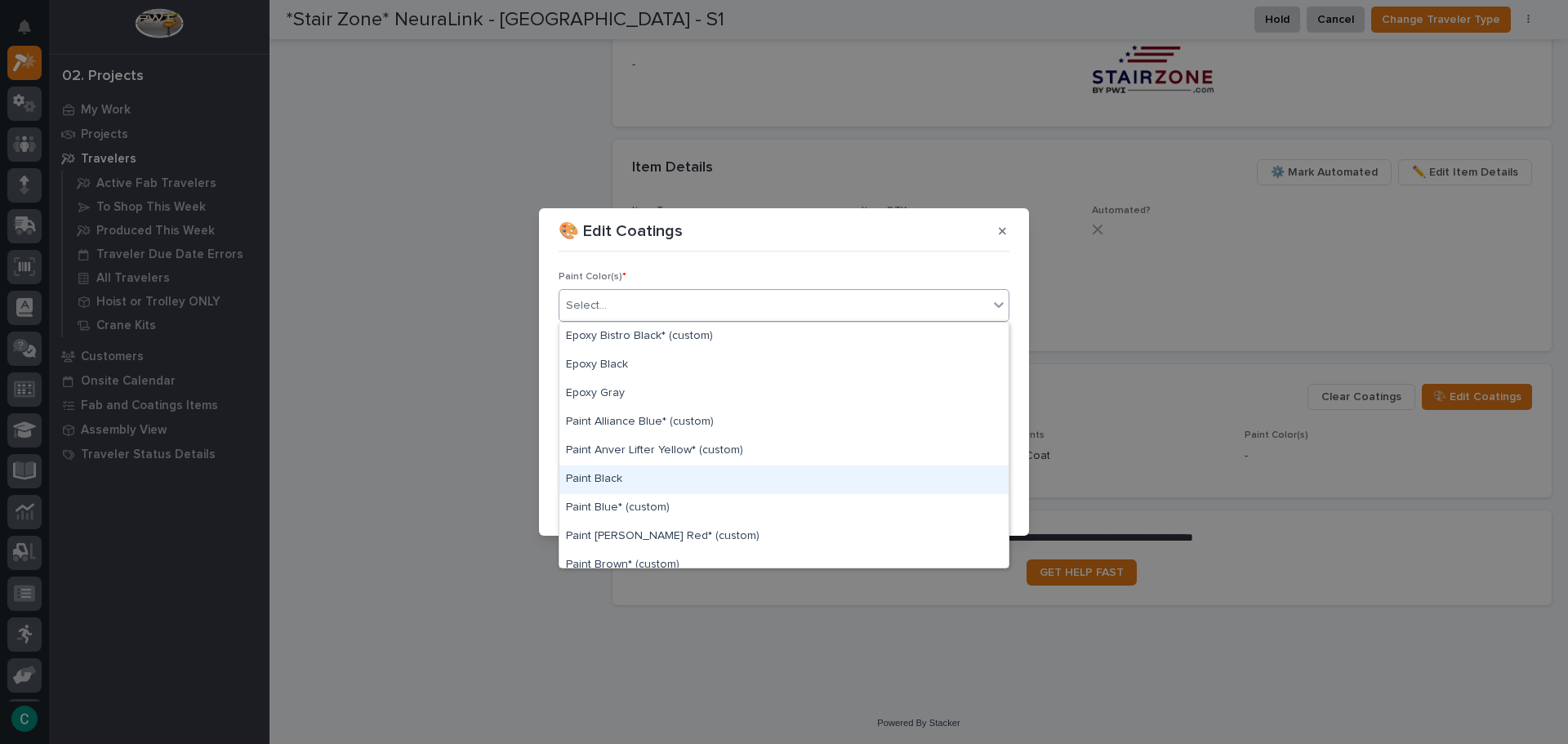
click at [701, 468] on div "Paint Black" at bounding box center [784, 480] width 449 height 29
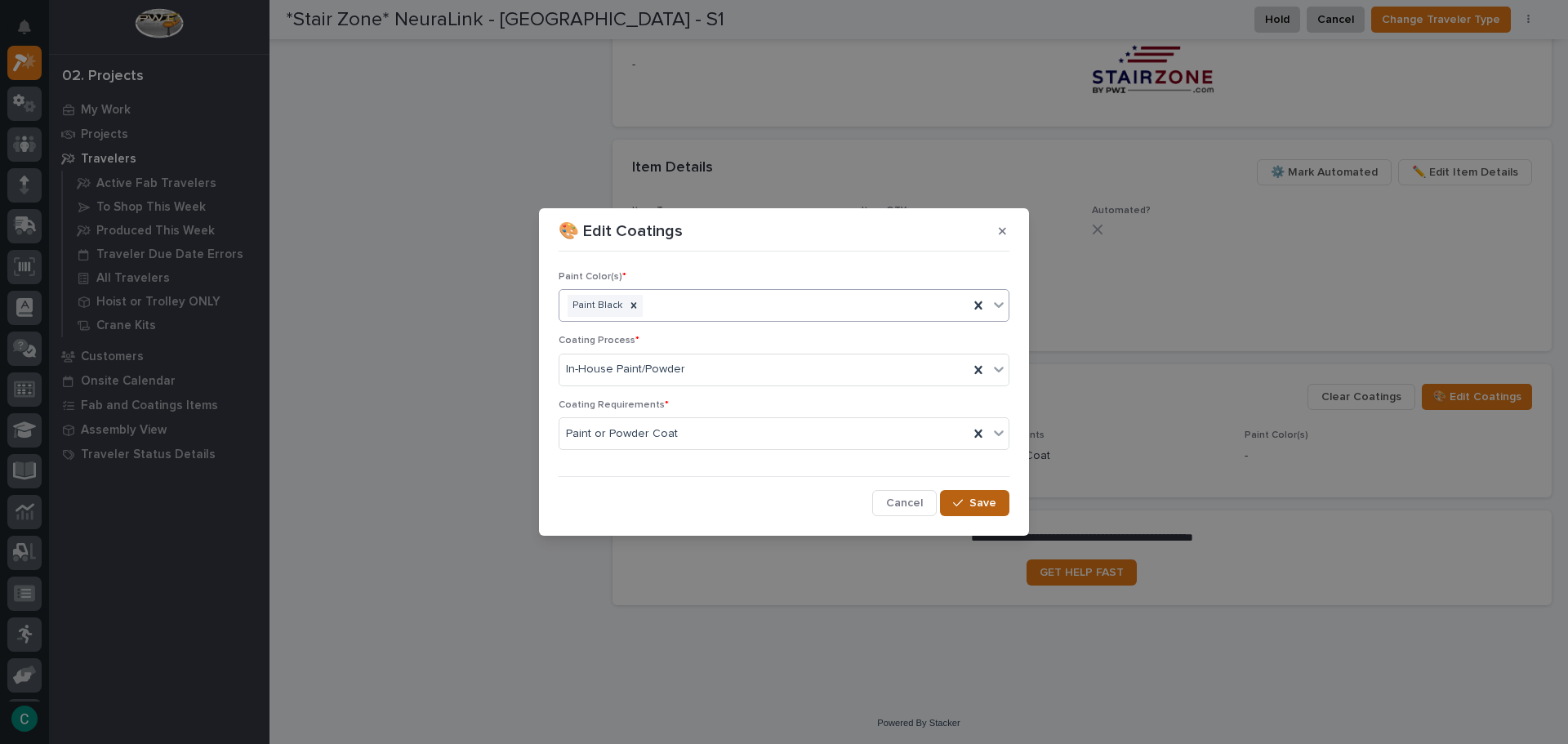
click at [992, 501] on span "Save" at bounding box center [983, 503] width 27 height 14
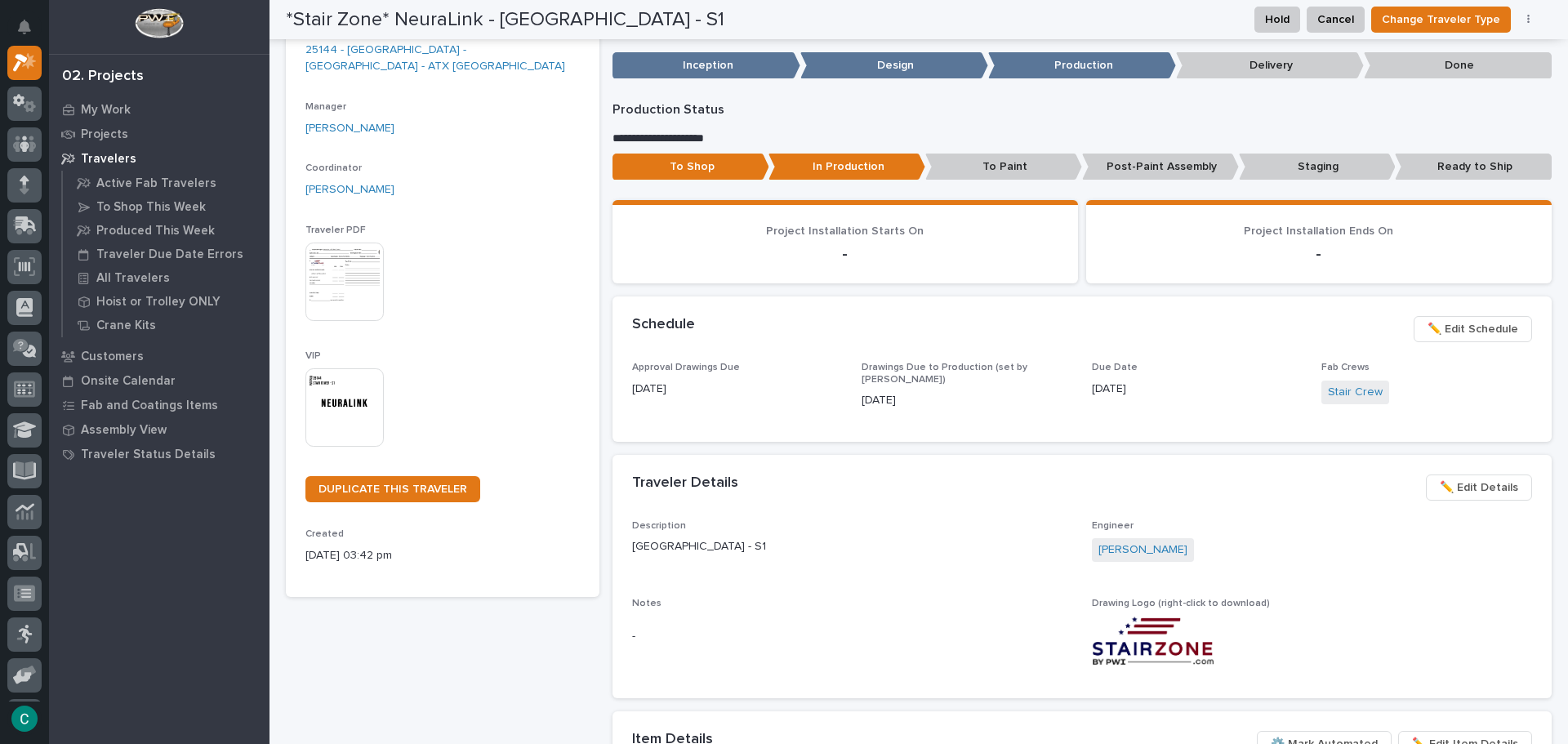
scroll to position [0, 0]
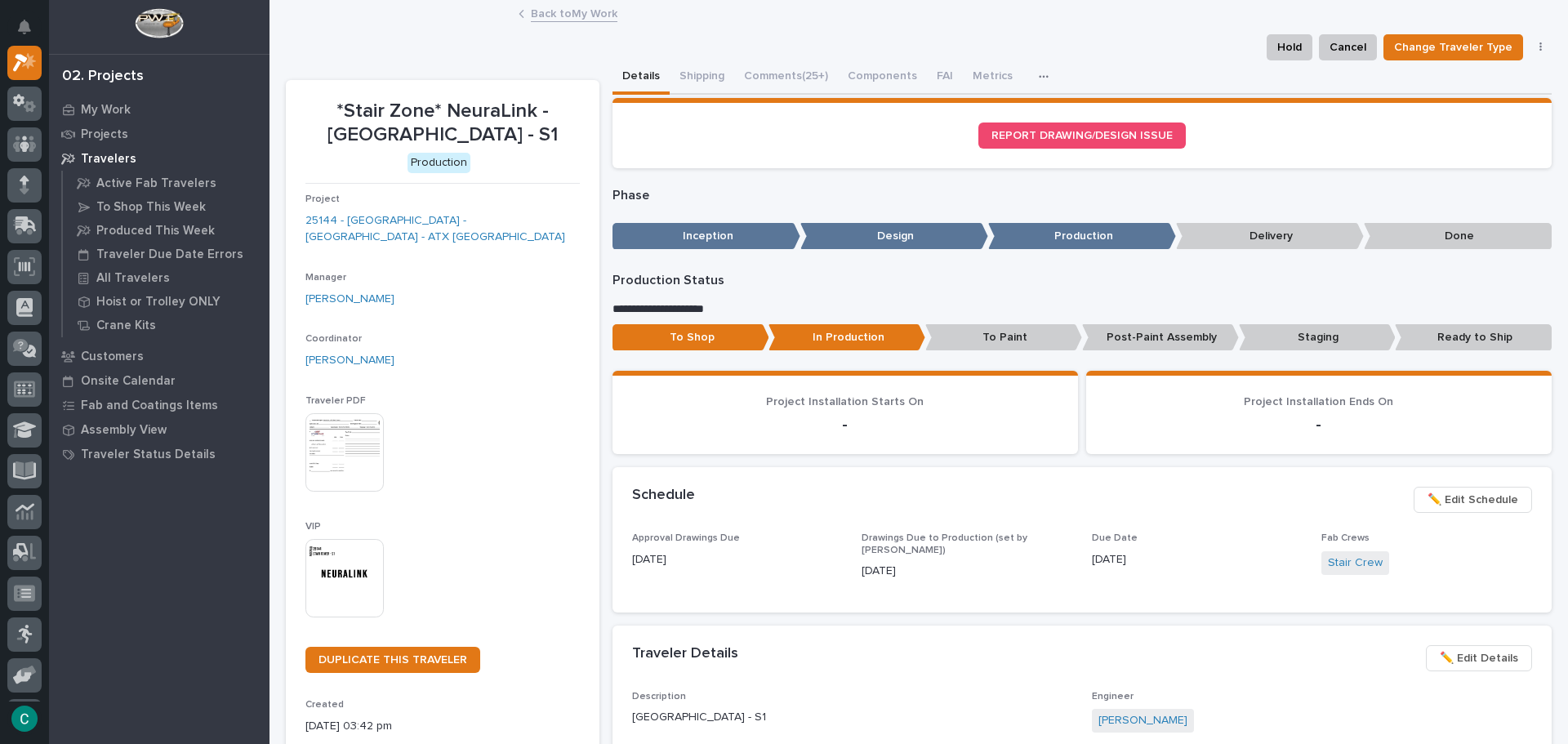
click at [522, 20] on div "Back to My Work" at bounding box center [919, 14] width 817 height 23
click at [530, 12] on link "Back to My Work" at bounding box center [574, 13] width 86 height 19
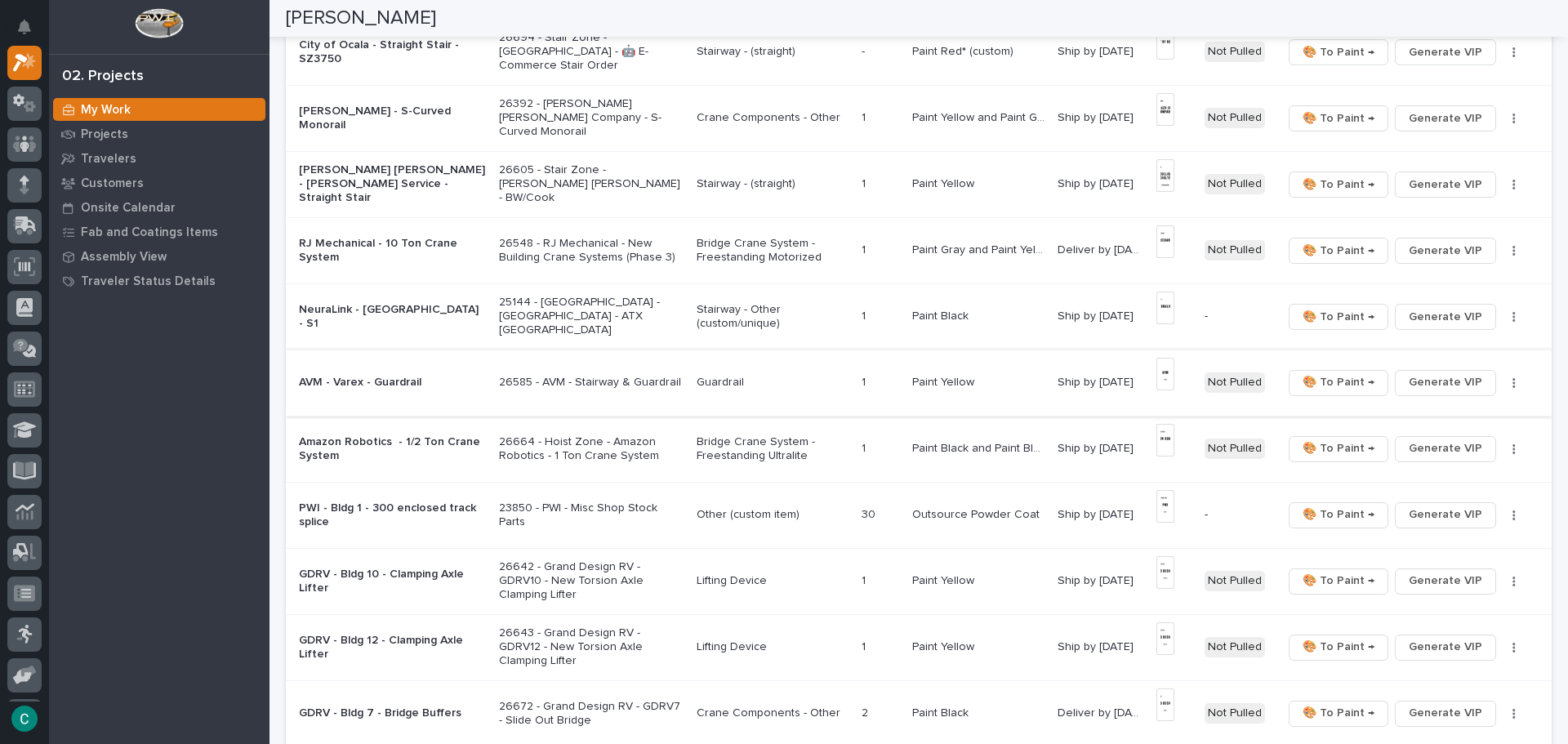
scroll to position [735, 0]
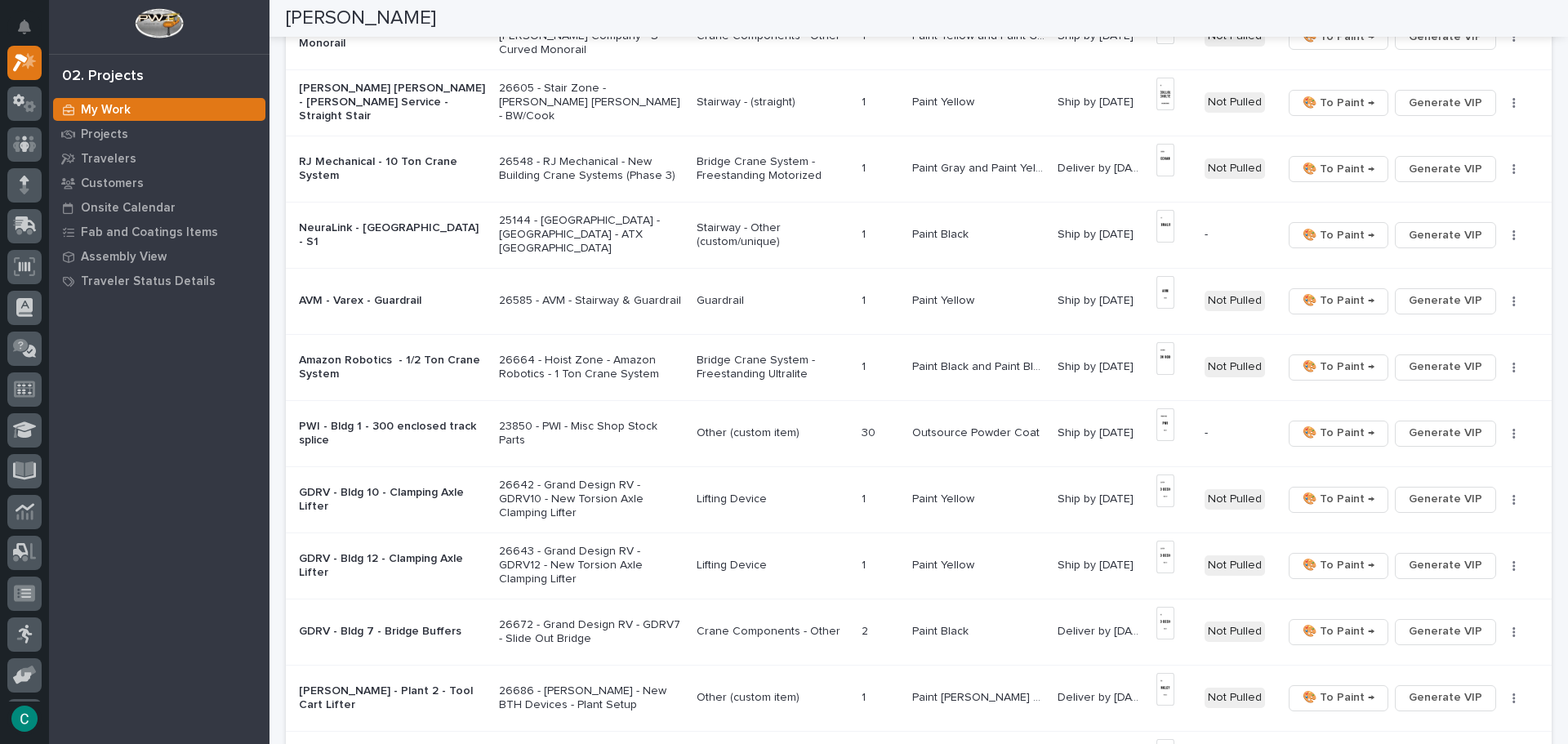
click at [920, 362] on p "Paint Black and Paint Blue* (custom)" at bounding box center [980, 365] width 136 height 17
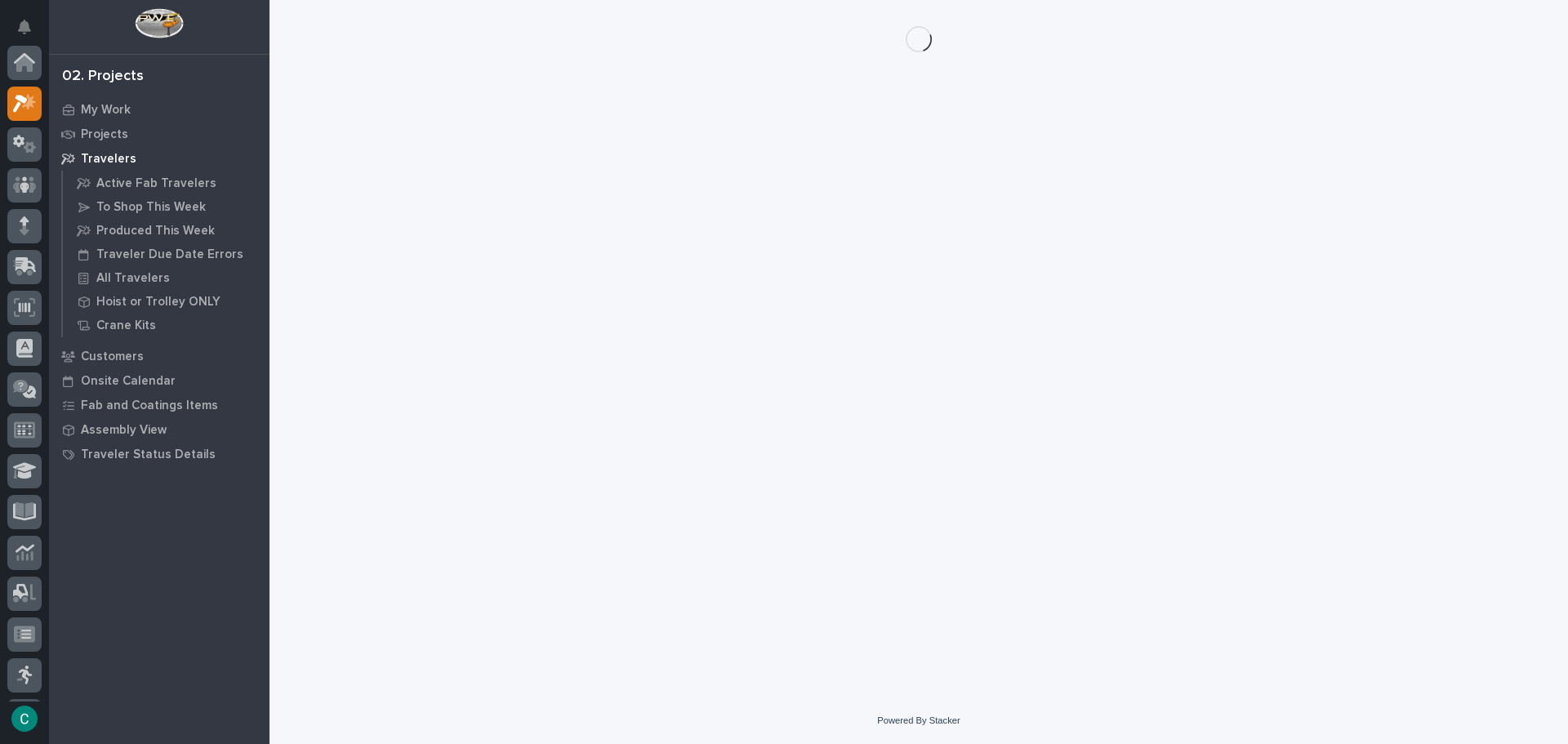
scroll to position [41, 0]
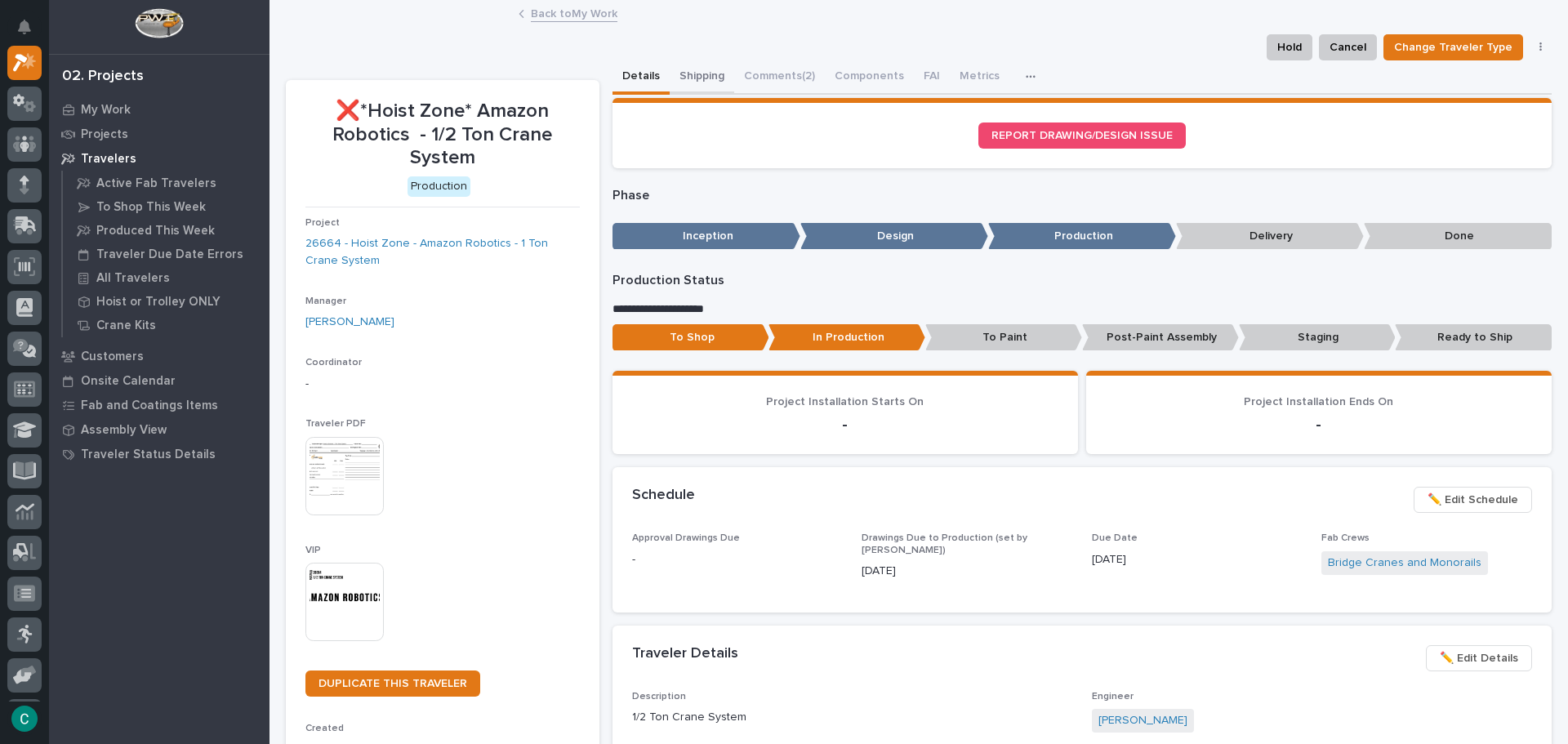
click at [714, 71] on button "Shipping" at bounding box center [702, 77] width 65 height 34
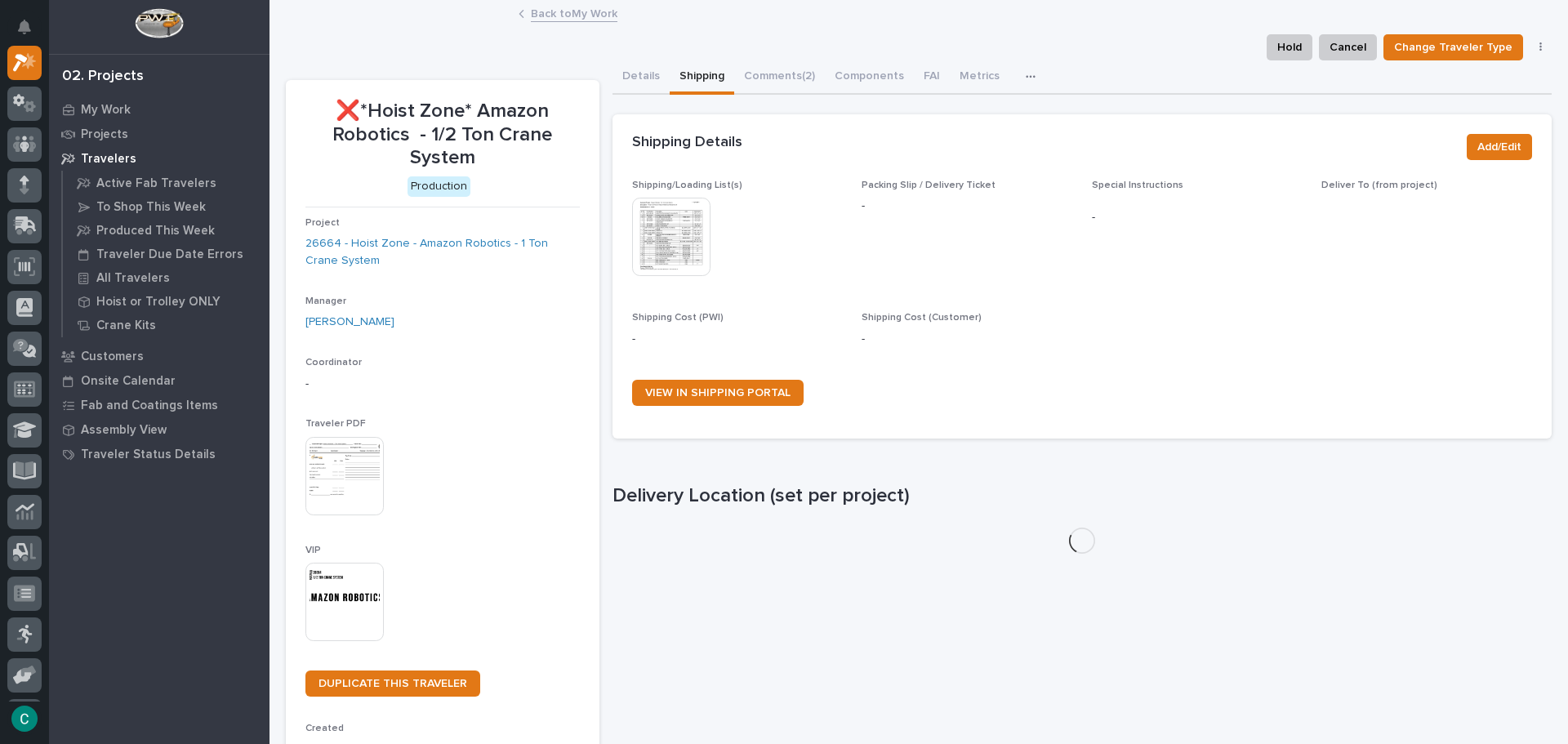
click at [687, 223] on img at bounding box center [671, 236] width 78 height 78
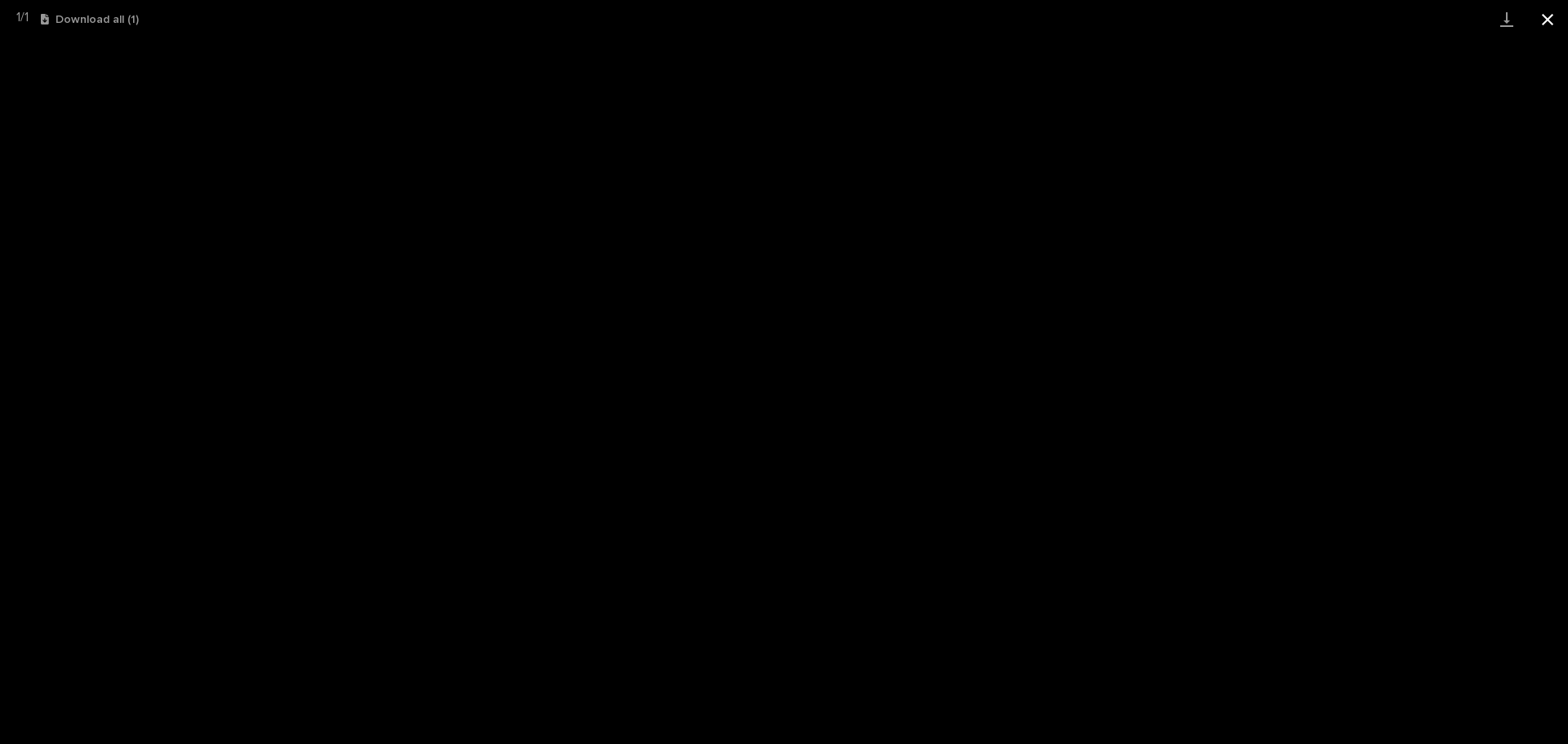
click at [1551, 23] on button "Close gallery" at bounding box center [1547, 19] width 41 height 39
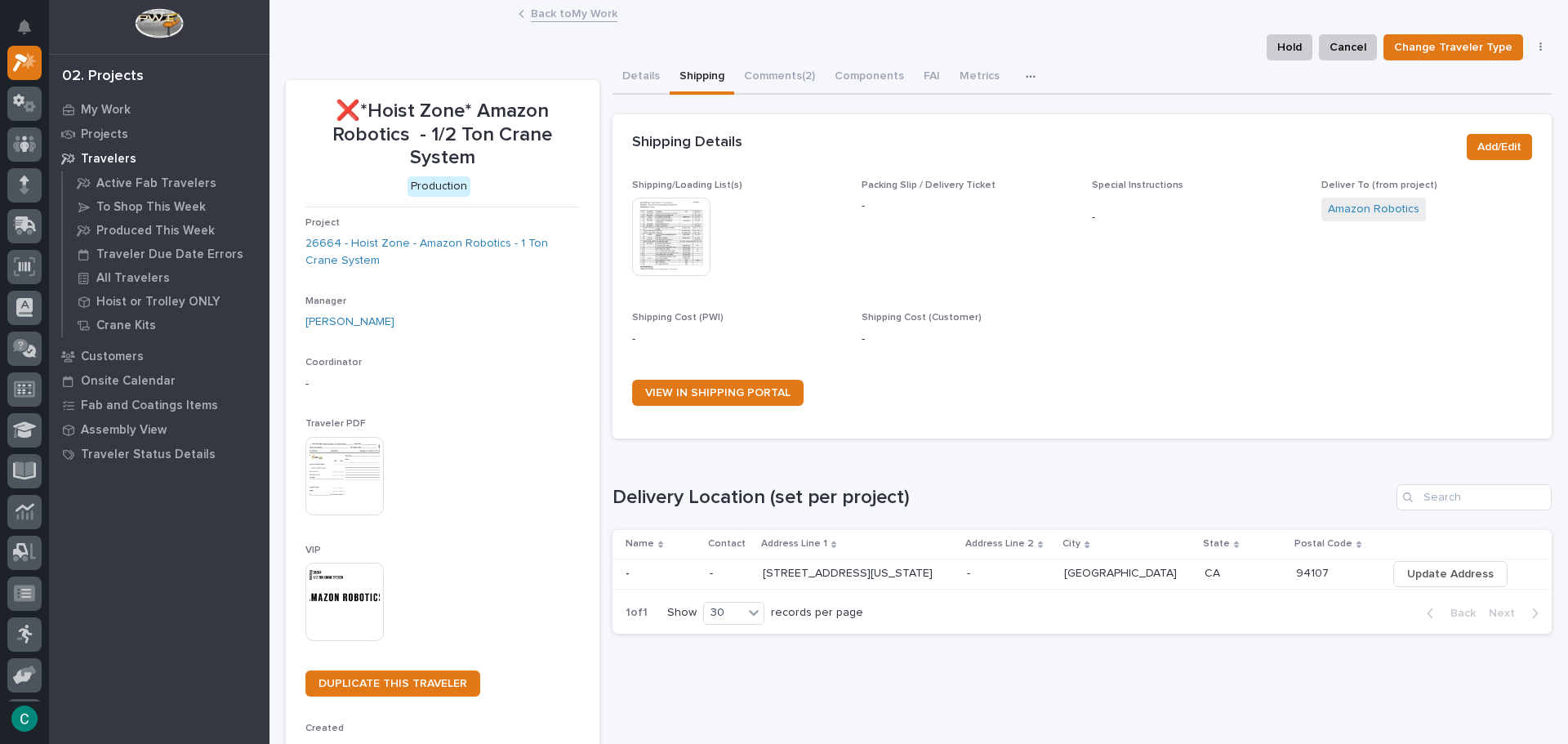
click at [584, 18] on link "Back to My Work" at bounding box center [574, 13] width 86 height 19
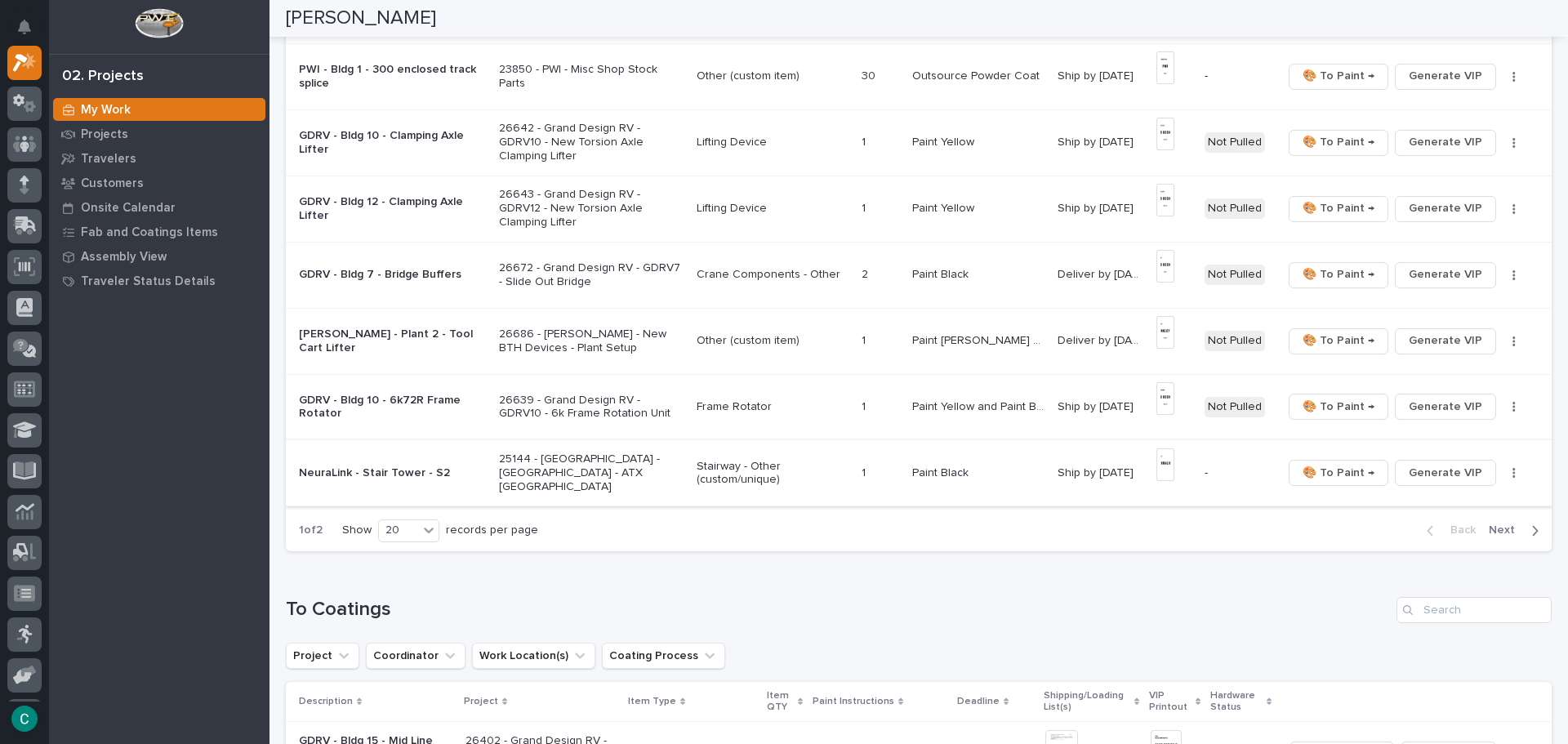
scroll to position [1094, 0]
click at [1493, 530] on span "Next" at bounding box center [1507, 528] width 36 height 14
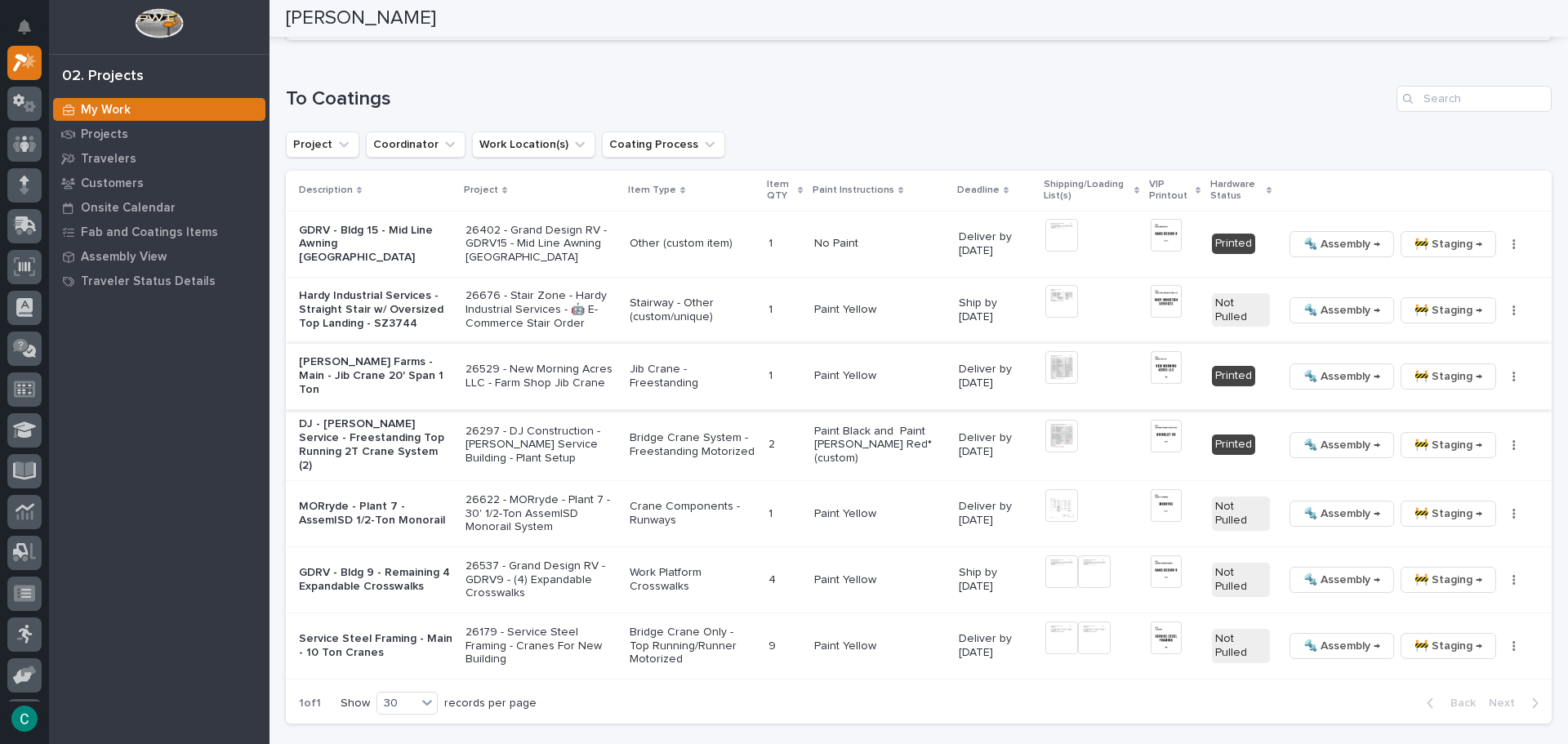
scroll to position [572, 0]
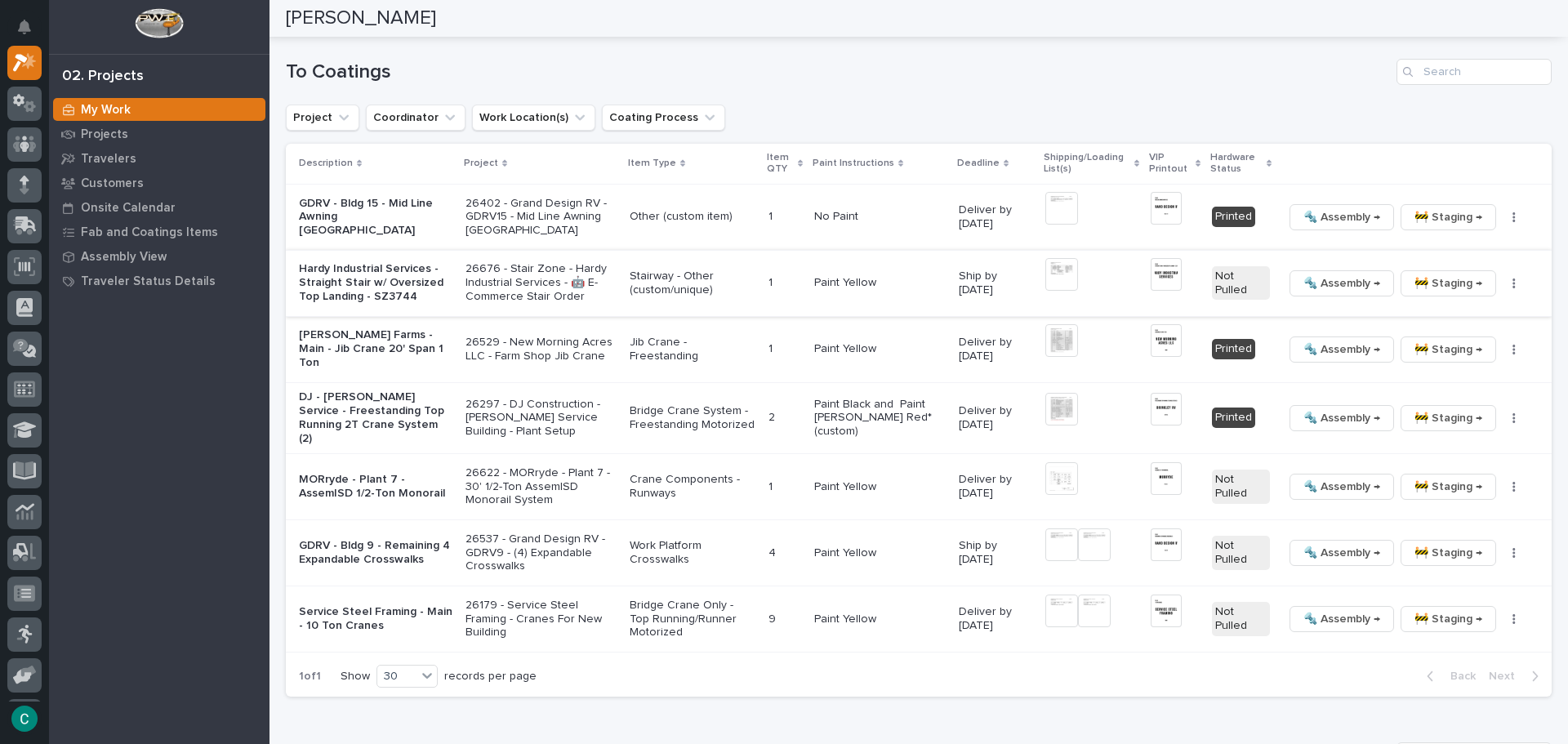
click at [1430, 287] on span "🚧 Staging →" at bounding box center [1447, 284] width 68 height 20
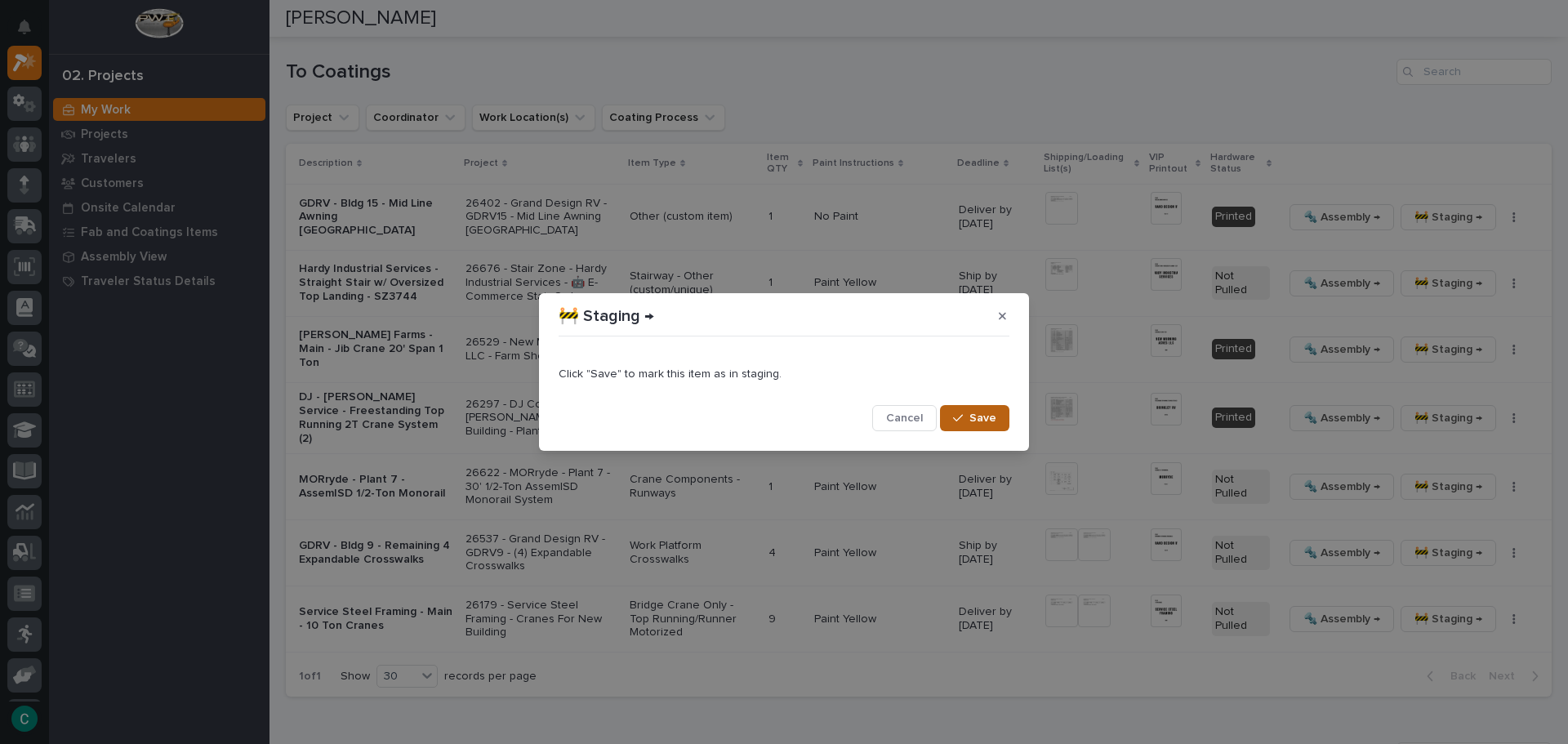
click at [999, 422] on button "Save" at bounding box center [974, 418] width 69 height 26
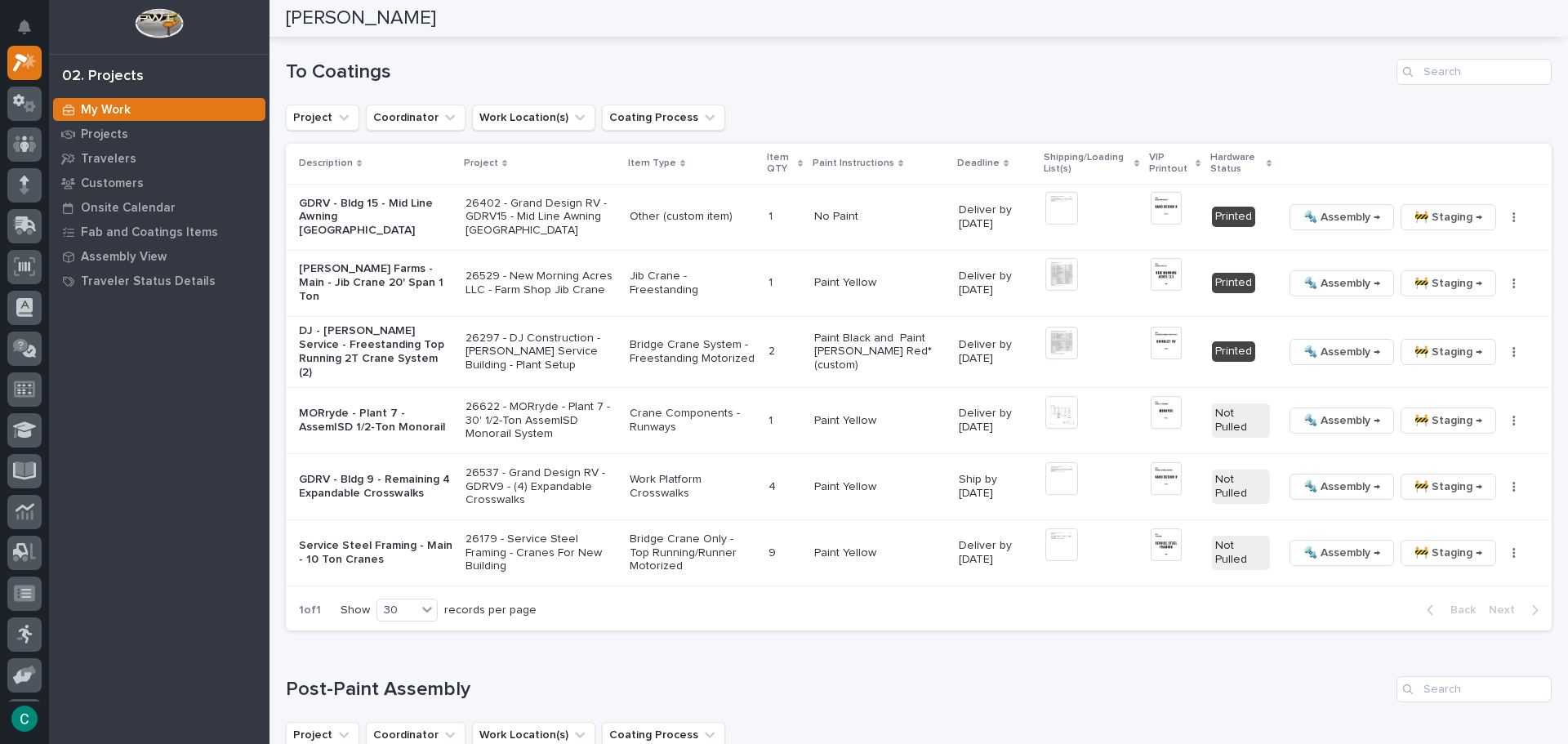
scroll to position [539, 0]
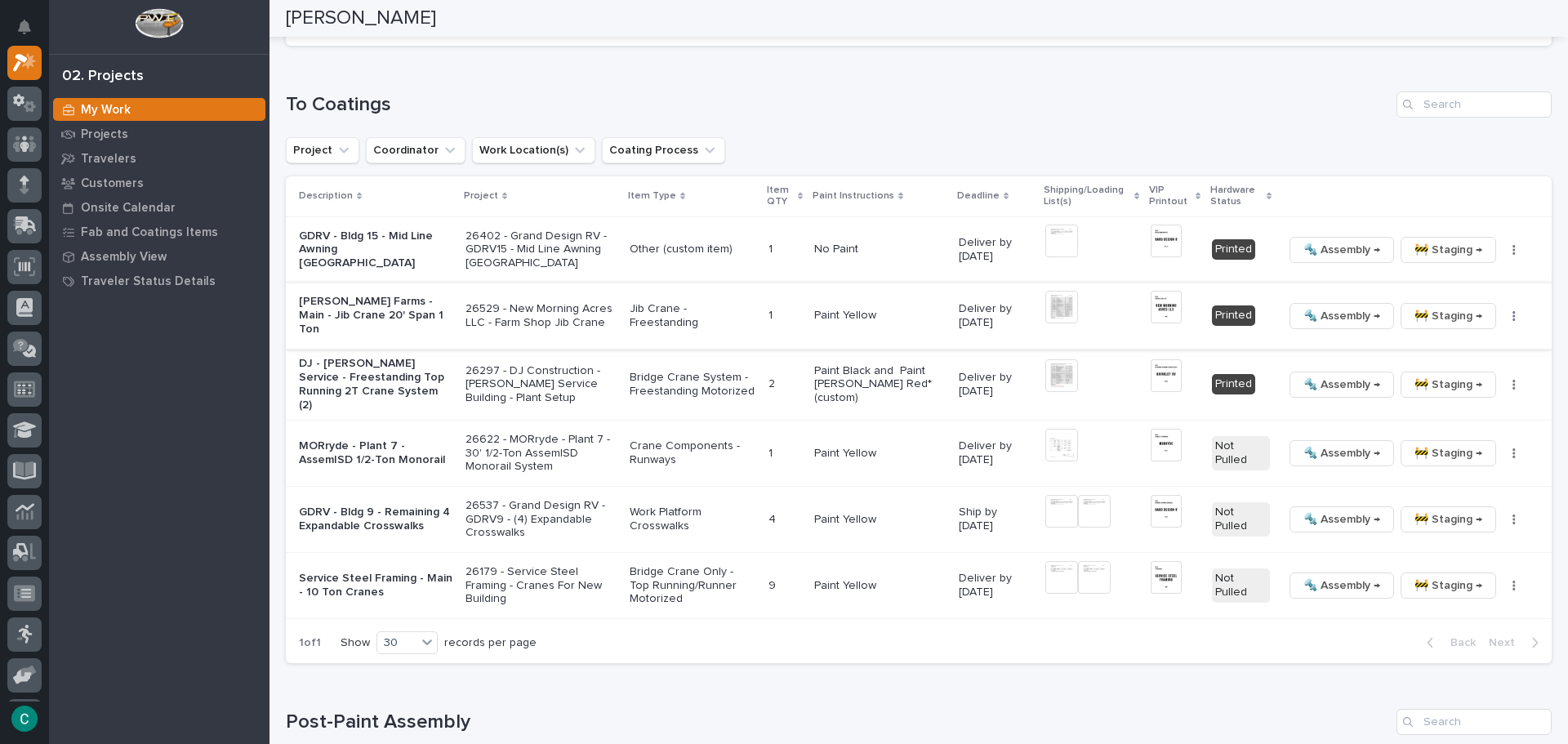
click at [1303, 322] on span "🔩 Assembly →" at bounding box center [1341, 316] width 77 height 20
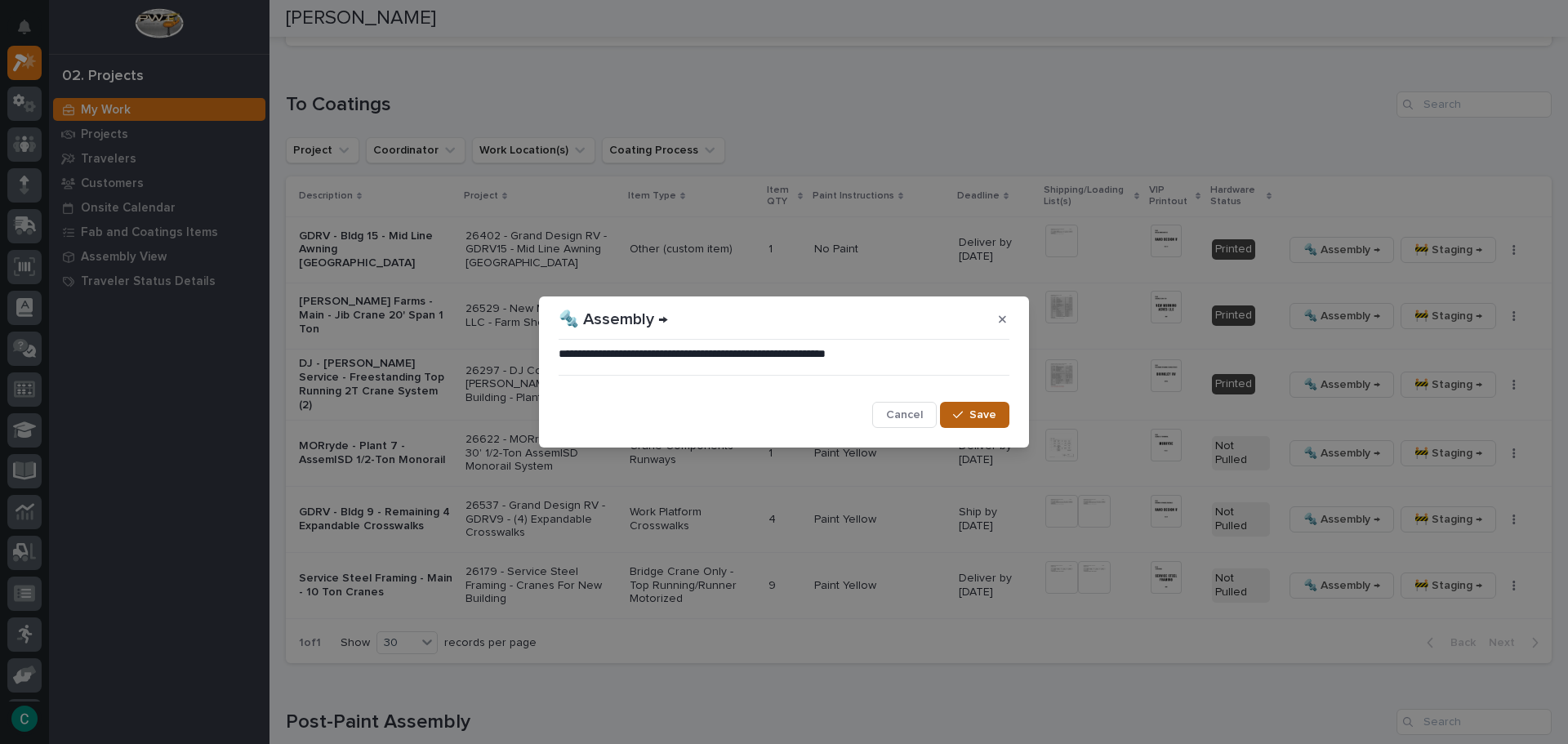
click at [996, 423] on button "Save" at bounding box center [974, 414] width 69 height 26
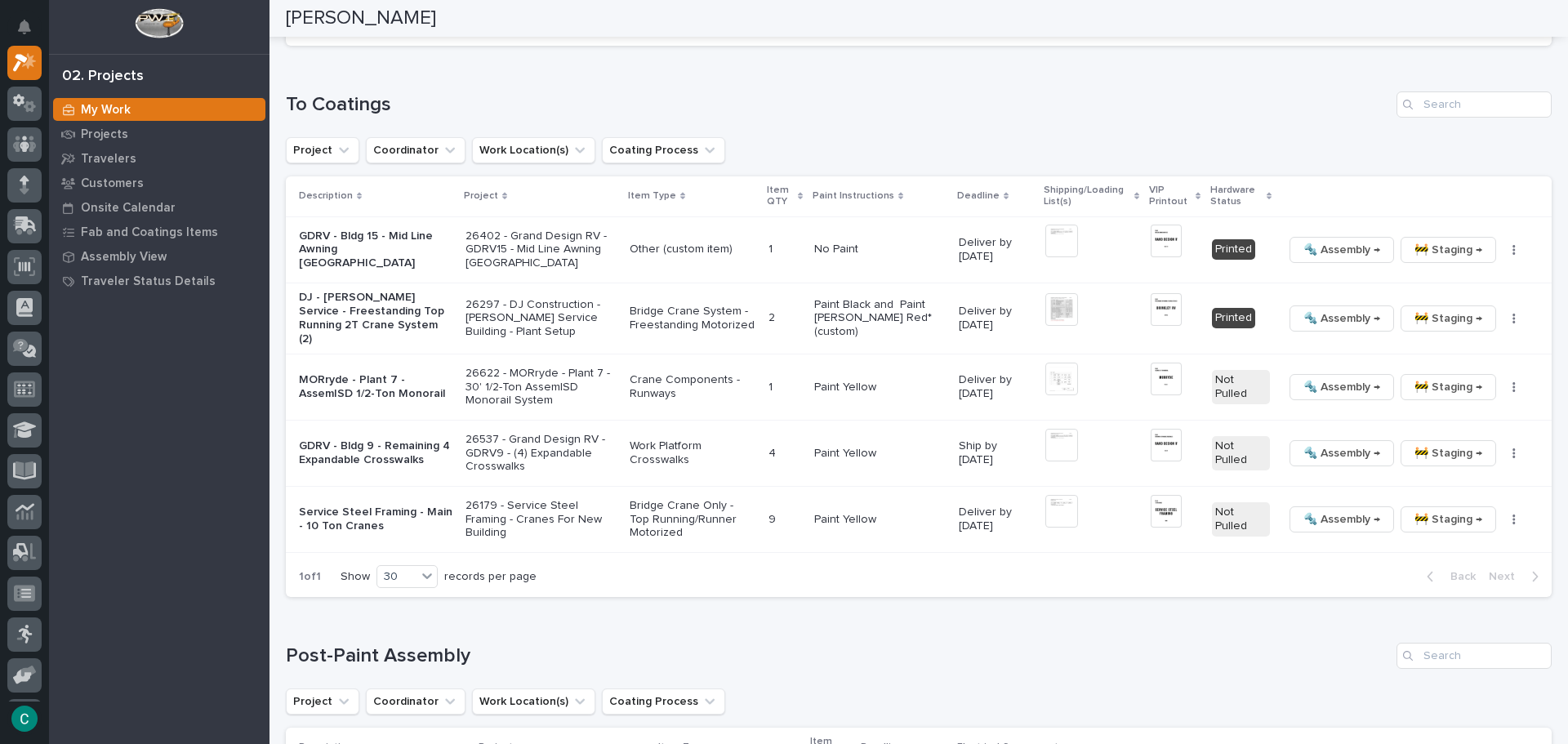
scroll to position [528, 0]
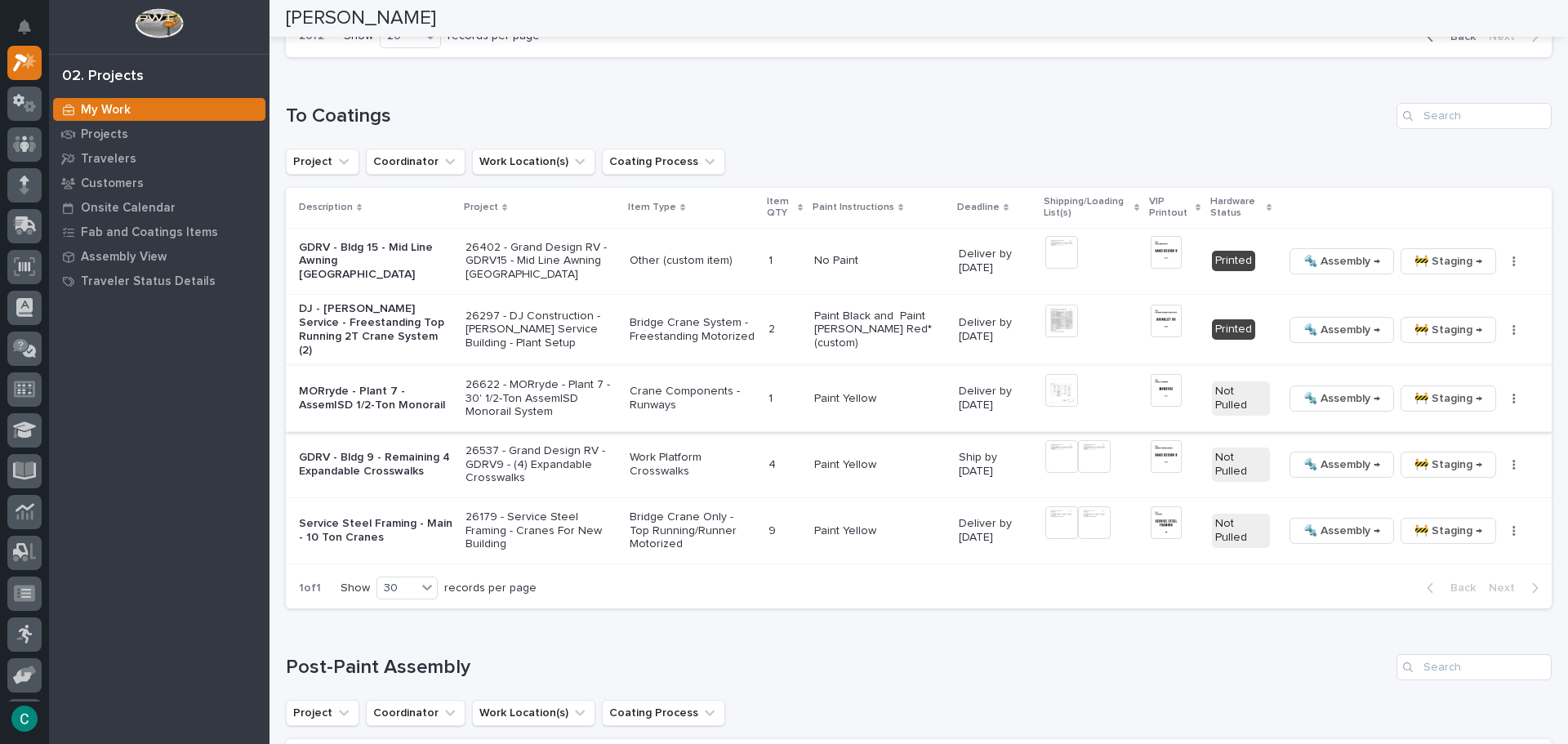
click at [1414, 398] on span "🚧 Staging →" at bounding box center [1447, 399] width 68 height 20
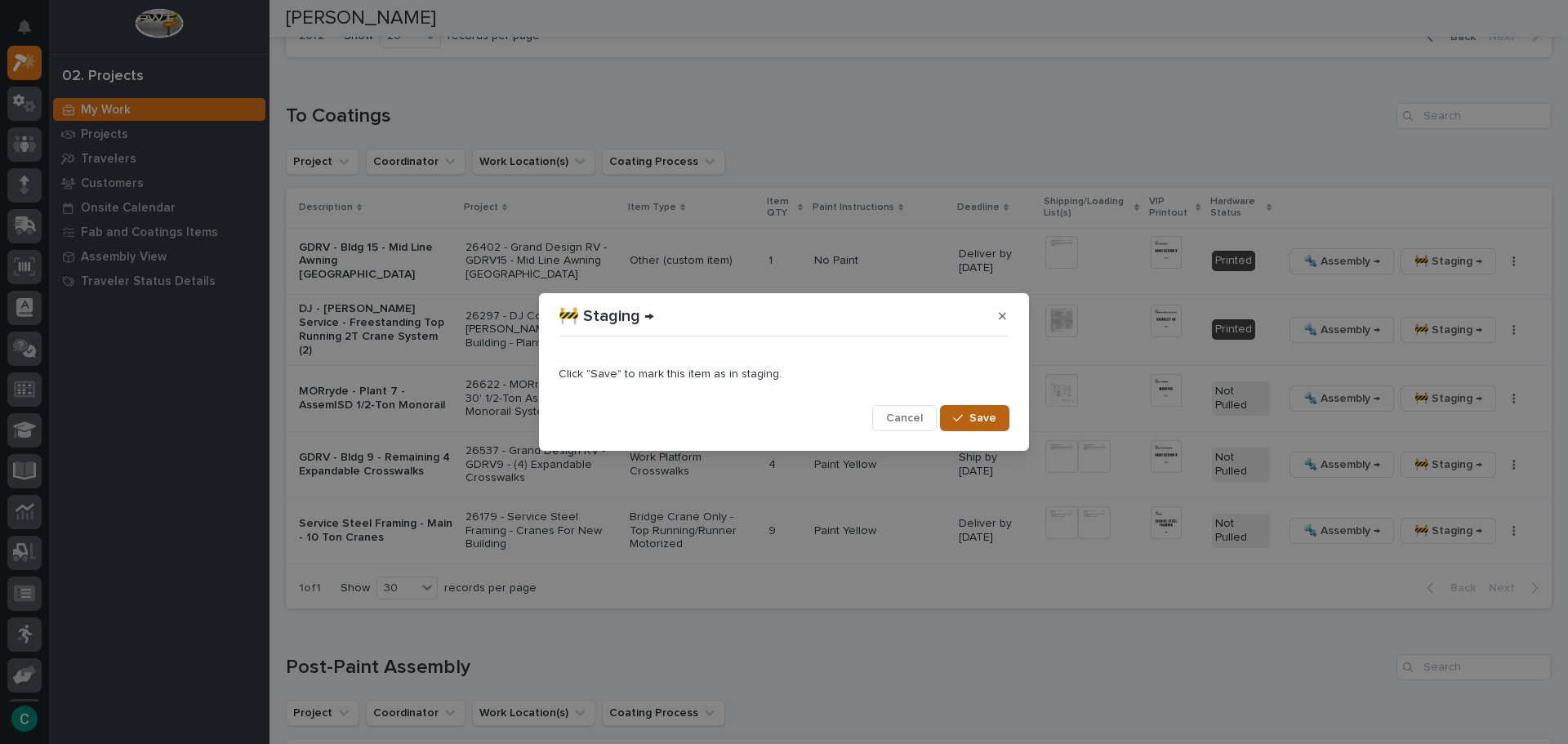
click at [971, 419] on span "Save" at bounding box center [983, 418] width 27 height 14
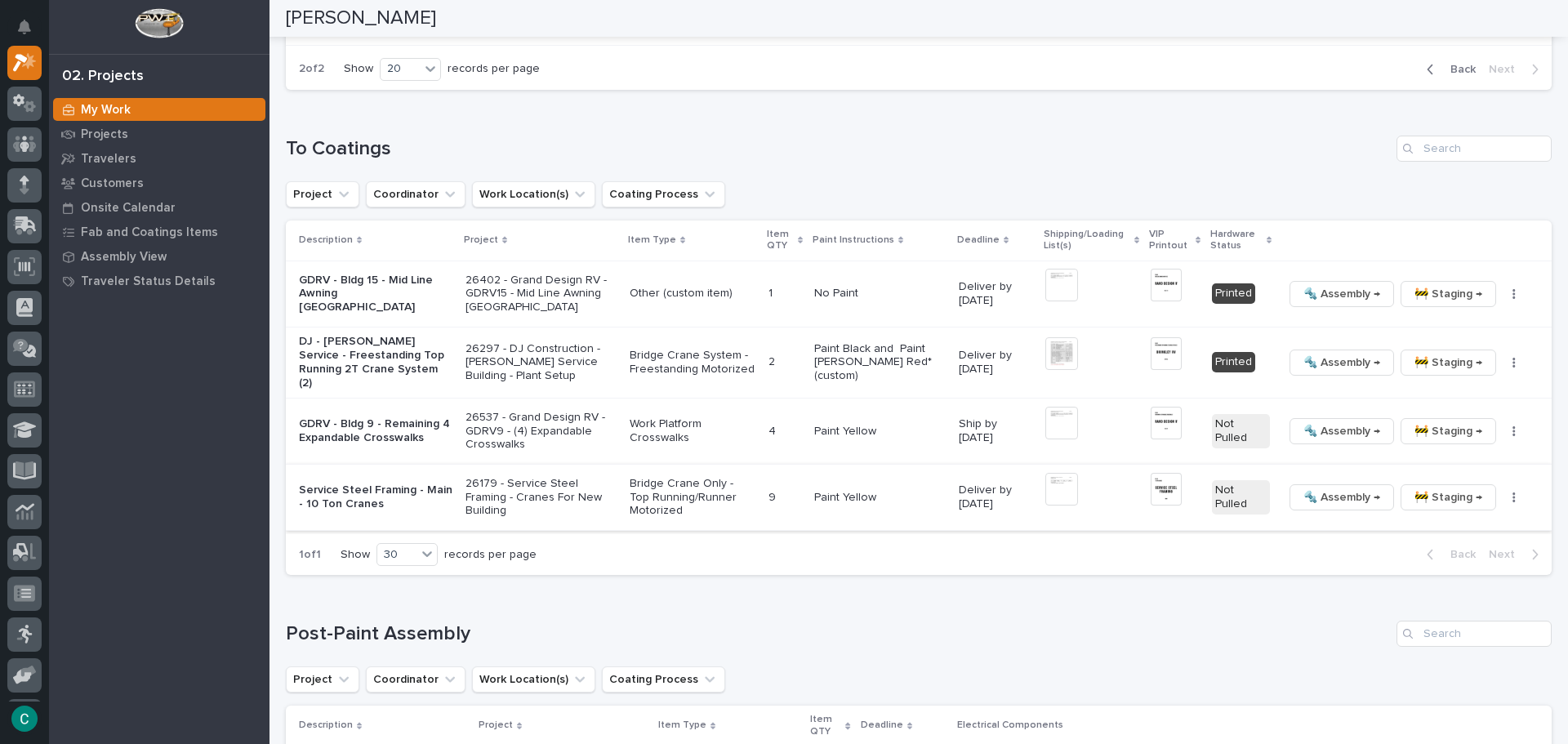
scroll to position [450, 0]
